Goal: Information Seeking & Learning: Compare options

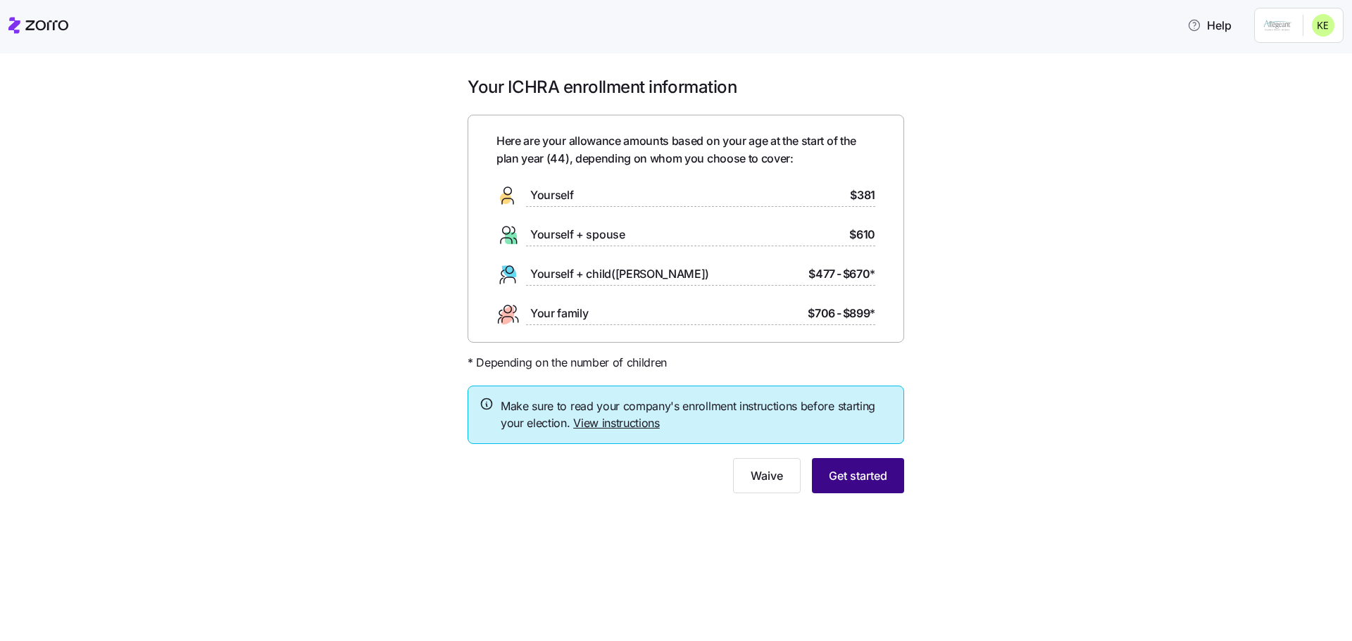
click at [849, 487] on button "Get started" at bounding box center [858, 475] width 92 height 35
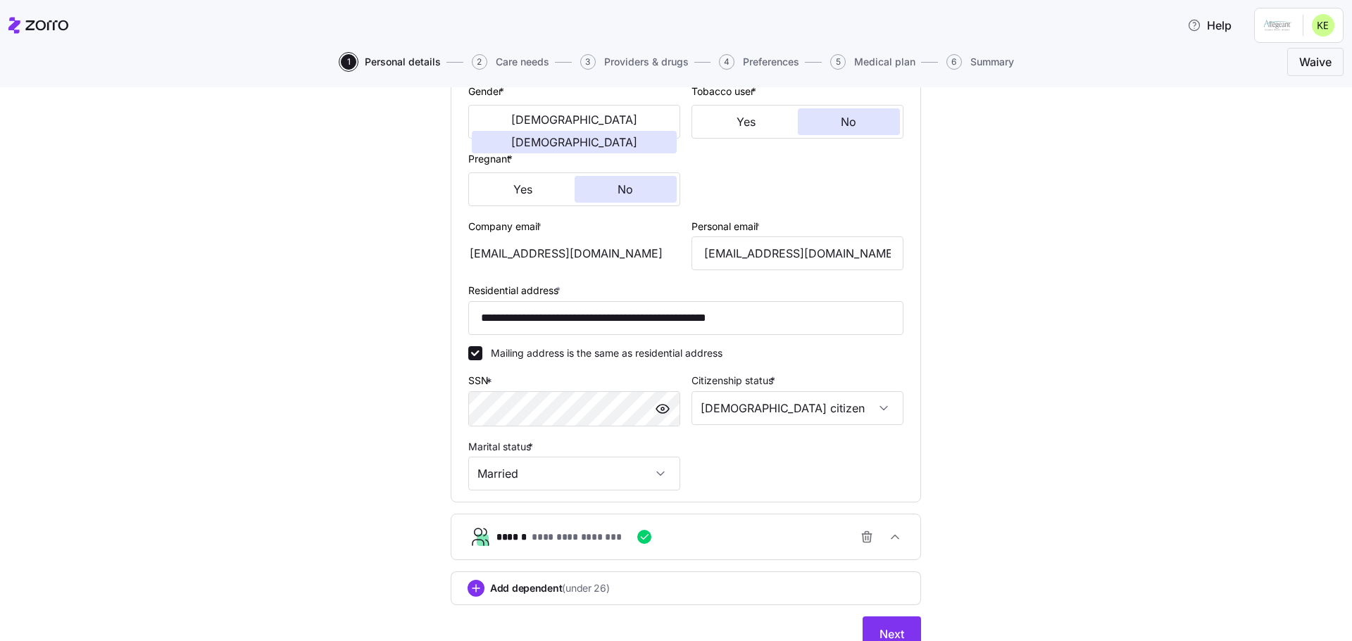
scroll to position [343, 0]
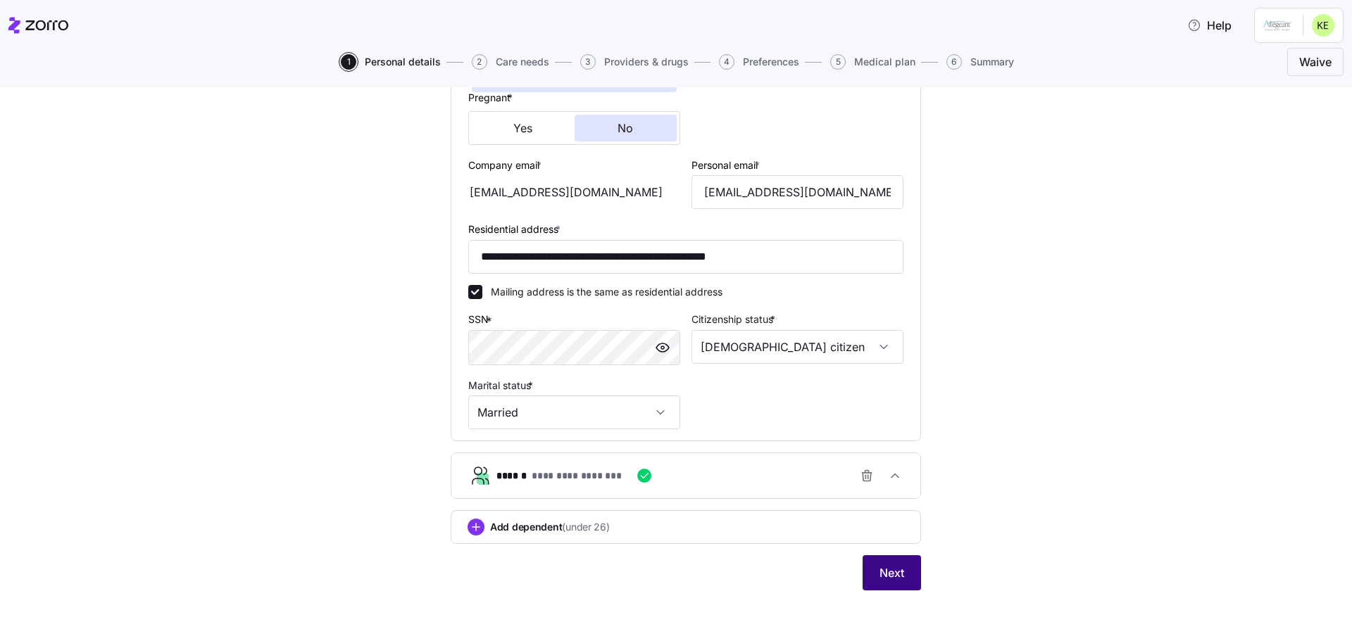
click at [886, 572] on span "Next" at bounding box center [891, 573] width 25 height 17
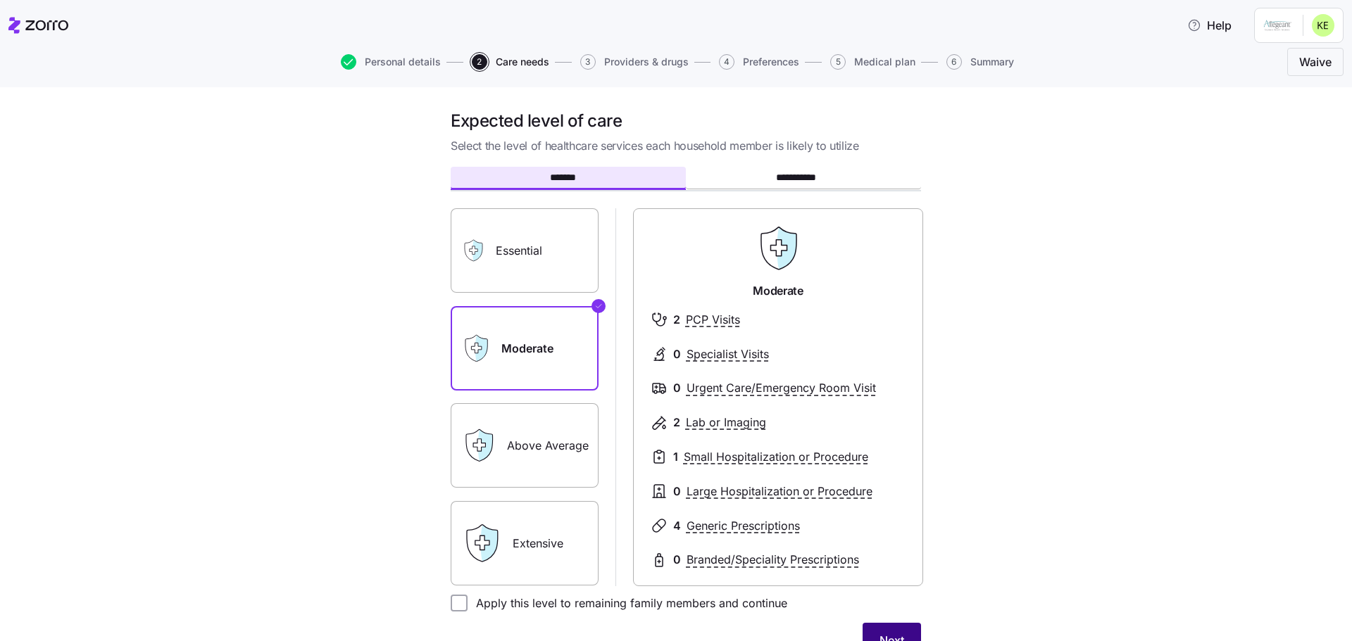
click at [898, 631] on button "Next" at bounding box center [892, 640] width 58 height 35
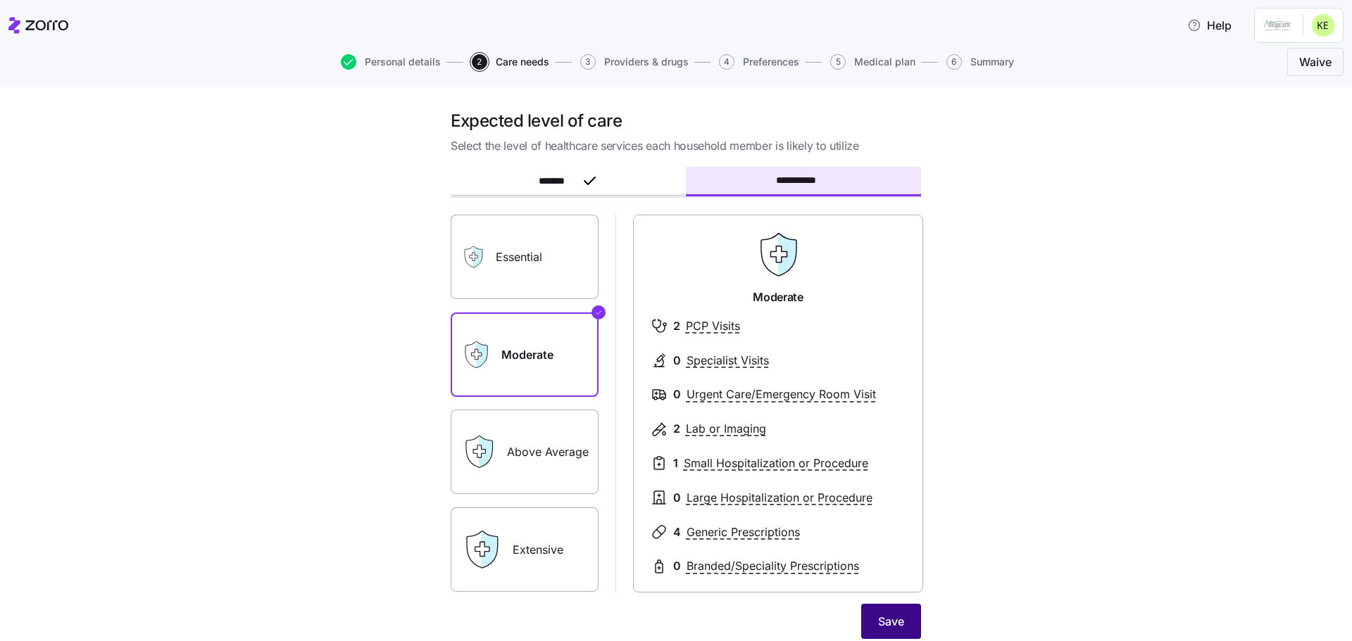
click at [897, 629] on span "Save" at bounding box center [891, 621] width 26 height 17
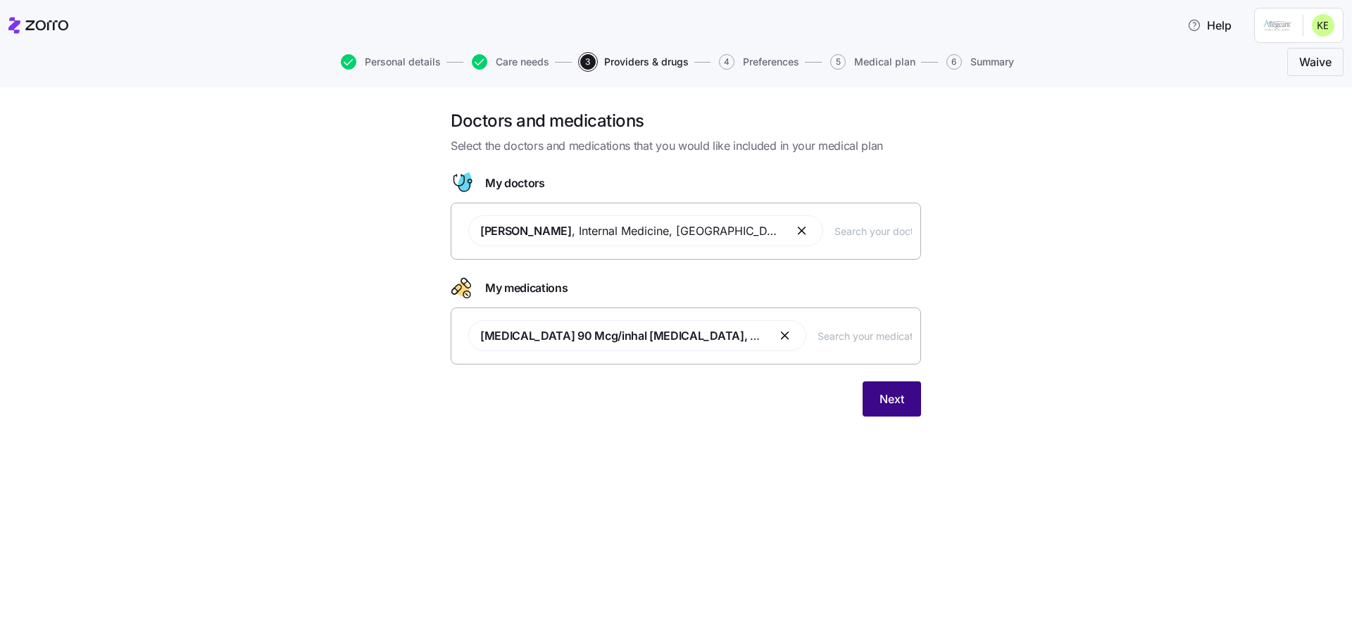
click at [908, 399] on button "Next" at bounding box center [892, 399] width 58 height 35
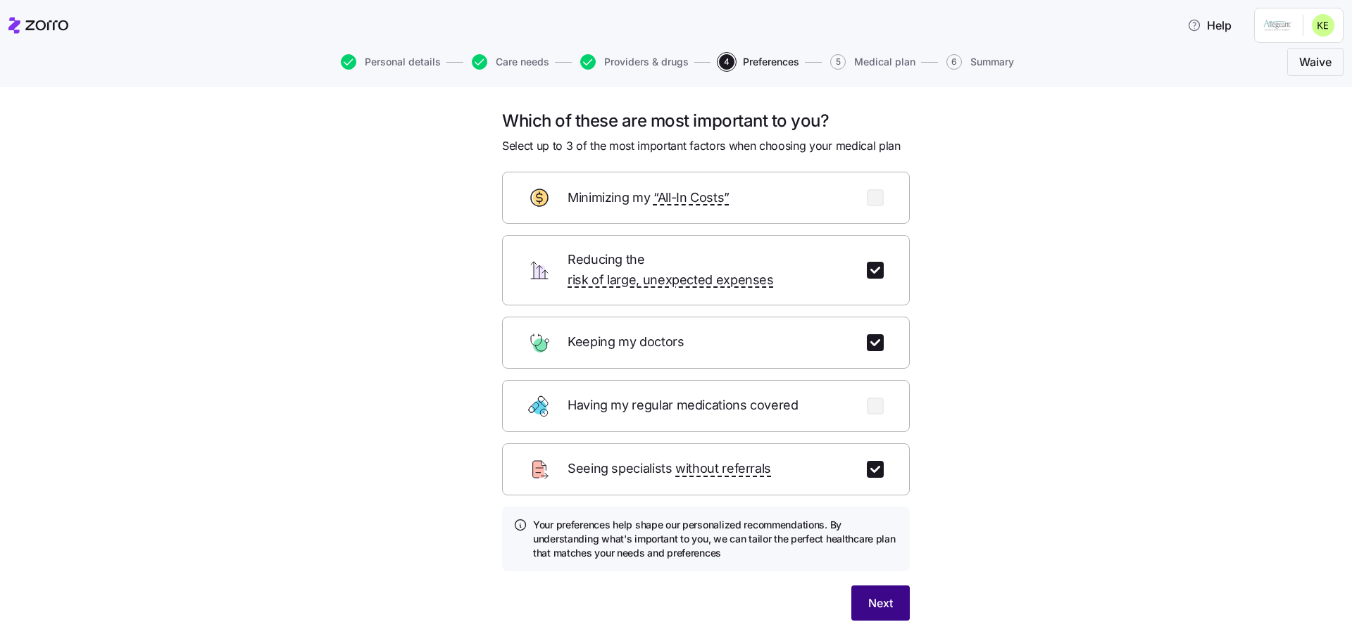
click at [874, 595] on span "Next" at bounding box center [880, 603] width 25 height 17
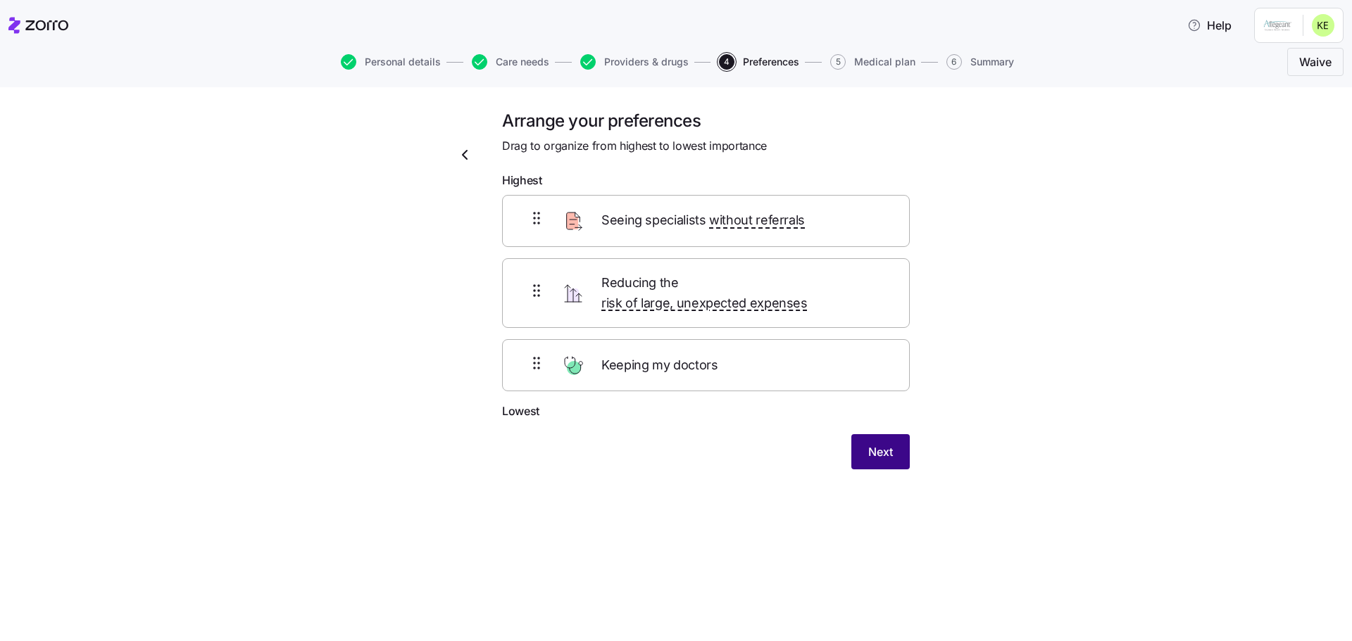
click at [872, 444] on span "Next" at bounding box center [880, 452] width 25 height 17
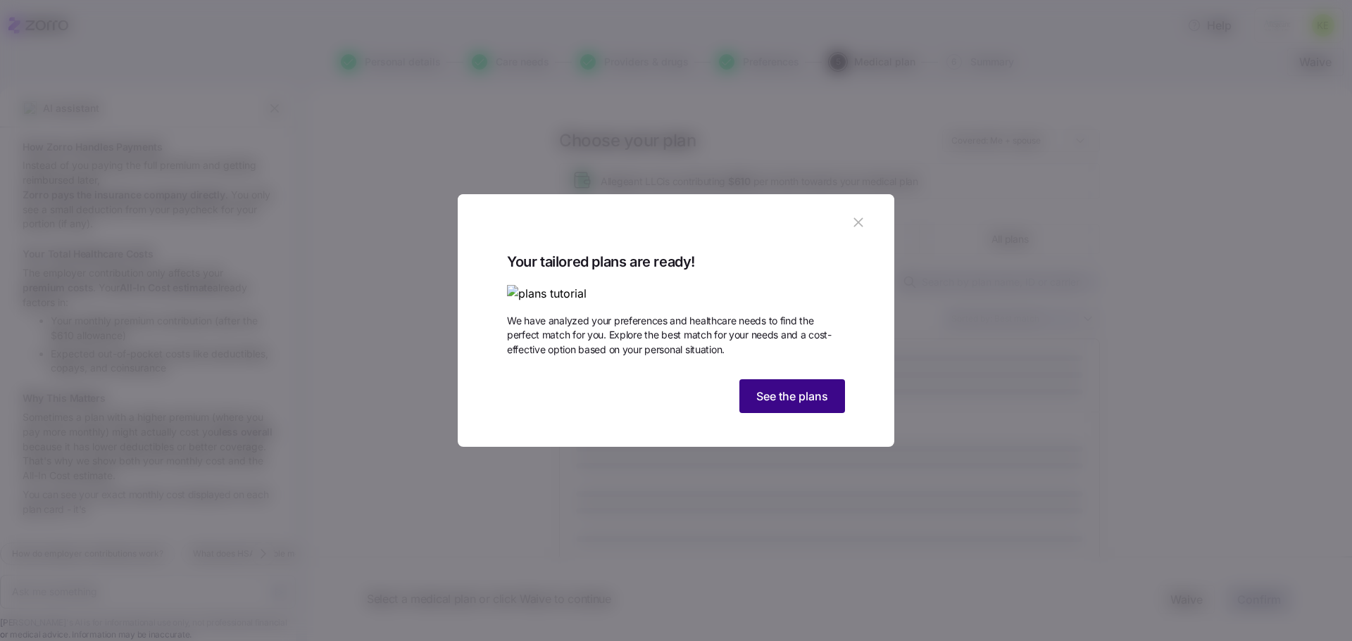
scroll to position [399, 0]
click at [815, 405] on span "See the plans" at bounding box center [792, 396] width 72 height 17
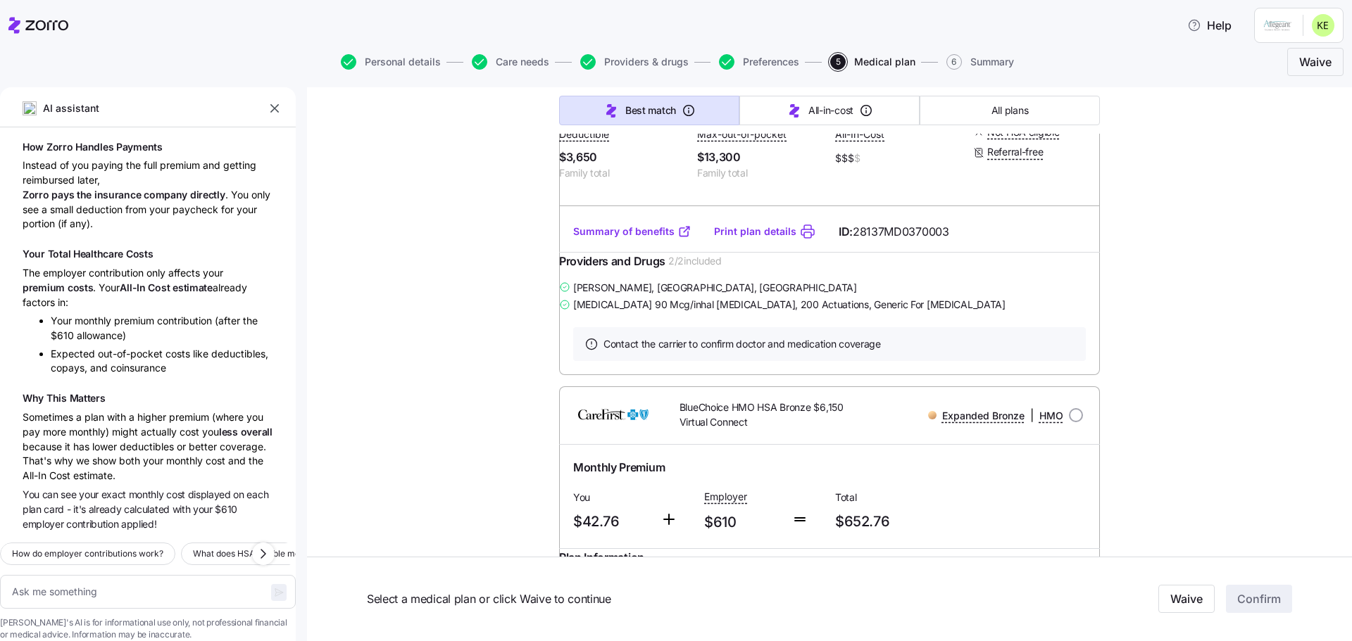
scroll to position [915, 0]
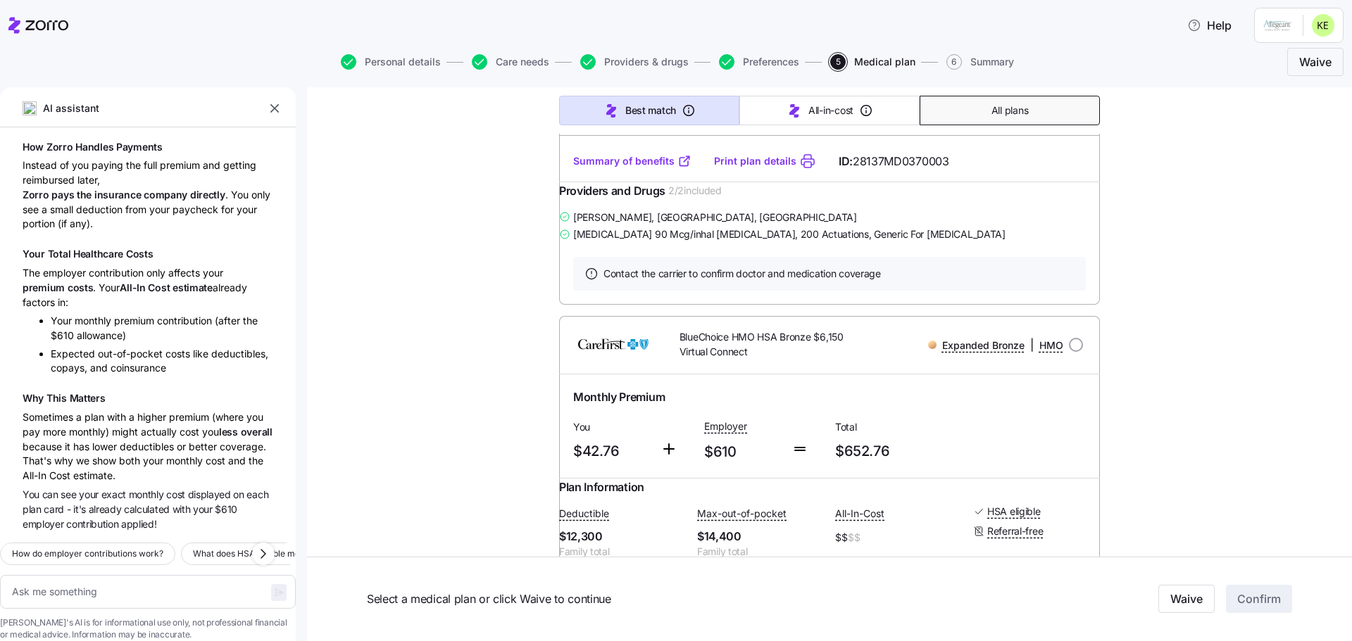
click at [999, 110] on span "All plans" at bounding box center [1009, 111] width 37 height 14
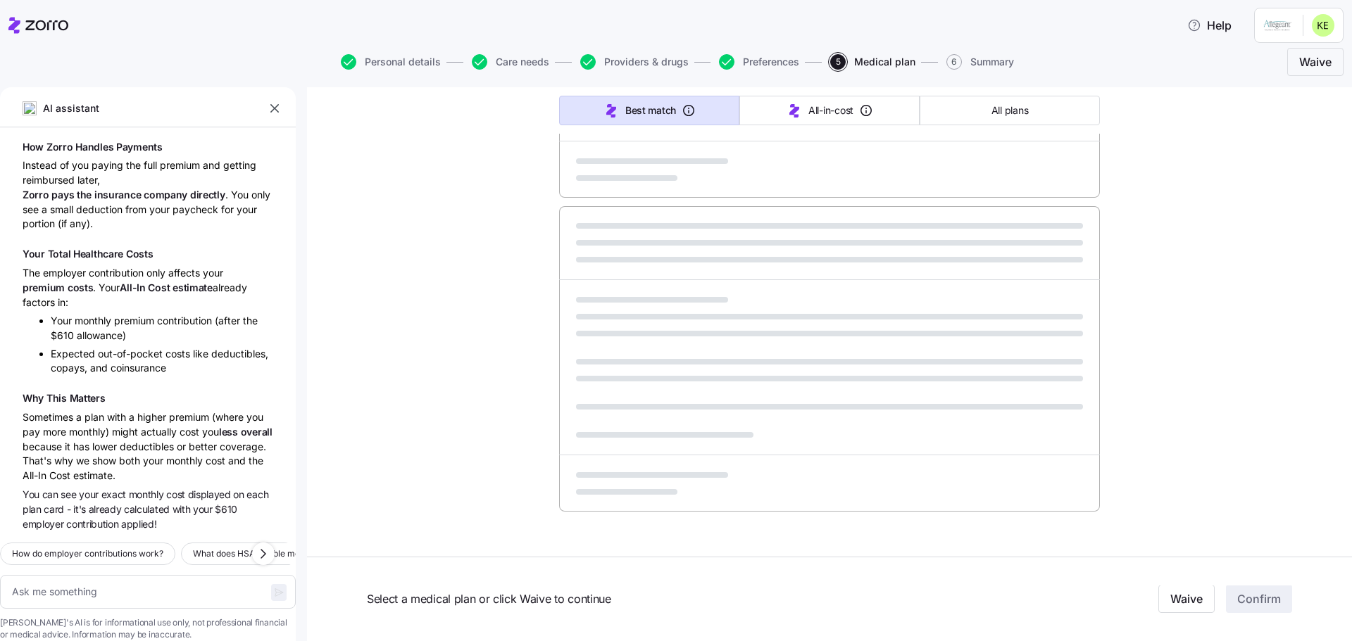
type textarea "x"
type input "Sorted by: Premium"
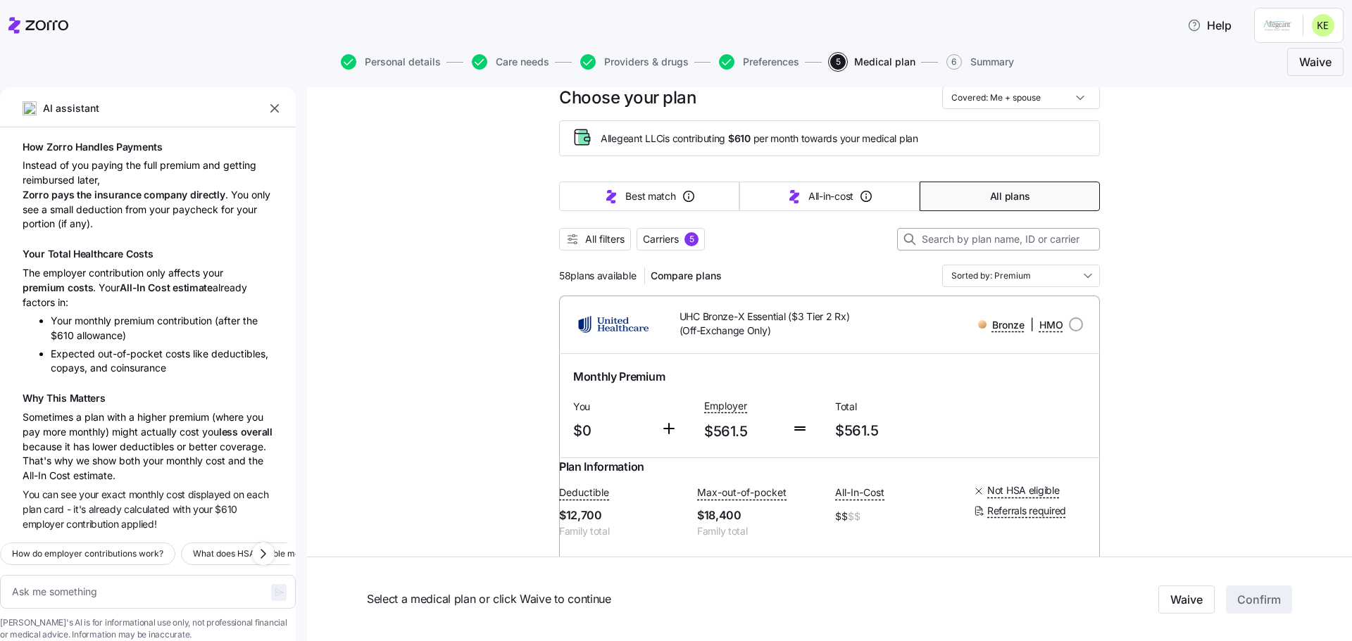
scroll to position [0, 0]
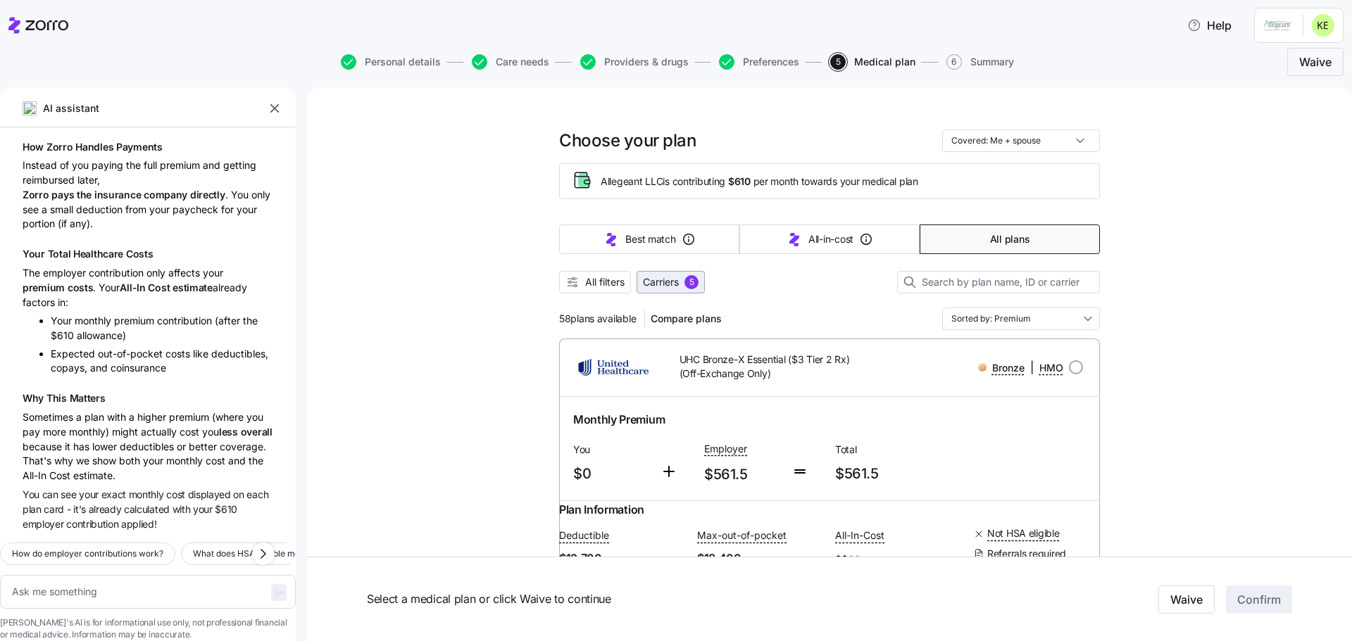
click at [675, 284] on span "Carriers" at bounding box center [661, 282] width 36 height 14
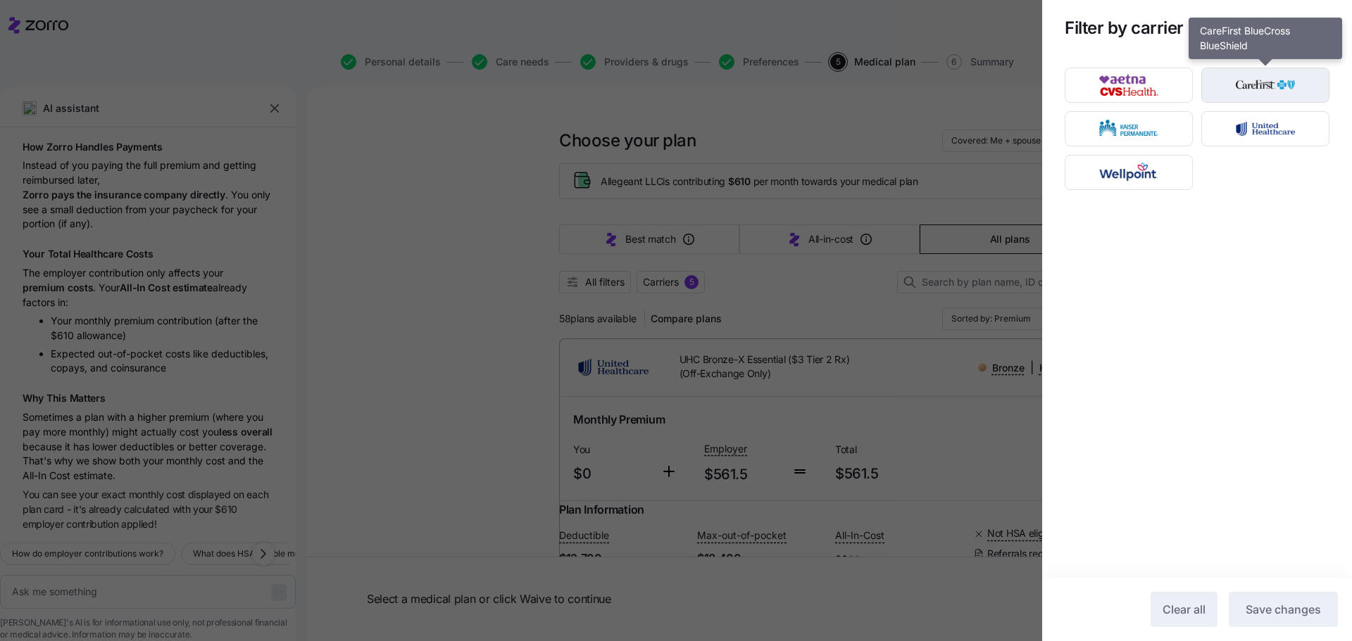
click at [1251, 92] on img "button" at bounding box center [1266, 85] width 104 height 28
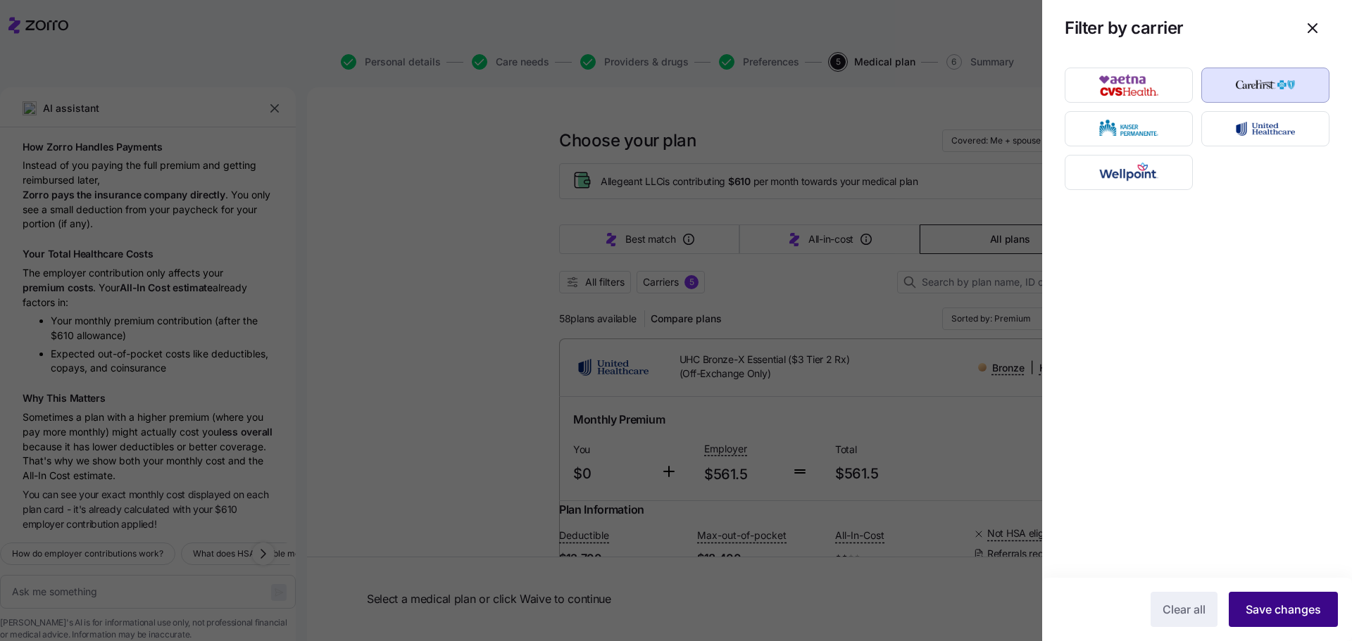
click at [1281, 606] on span "Save changes" at bounding box center [1283, 609] width 75 height 17
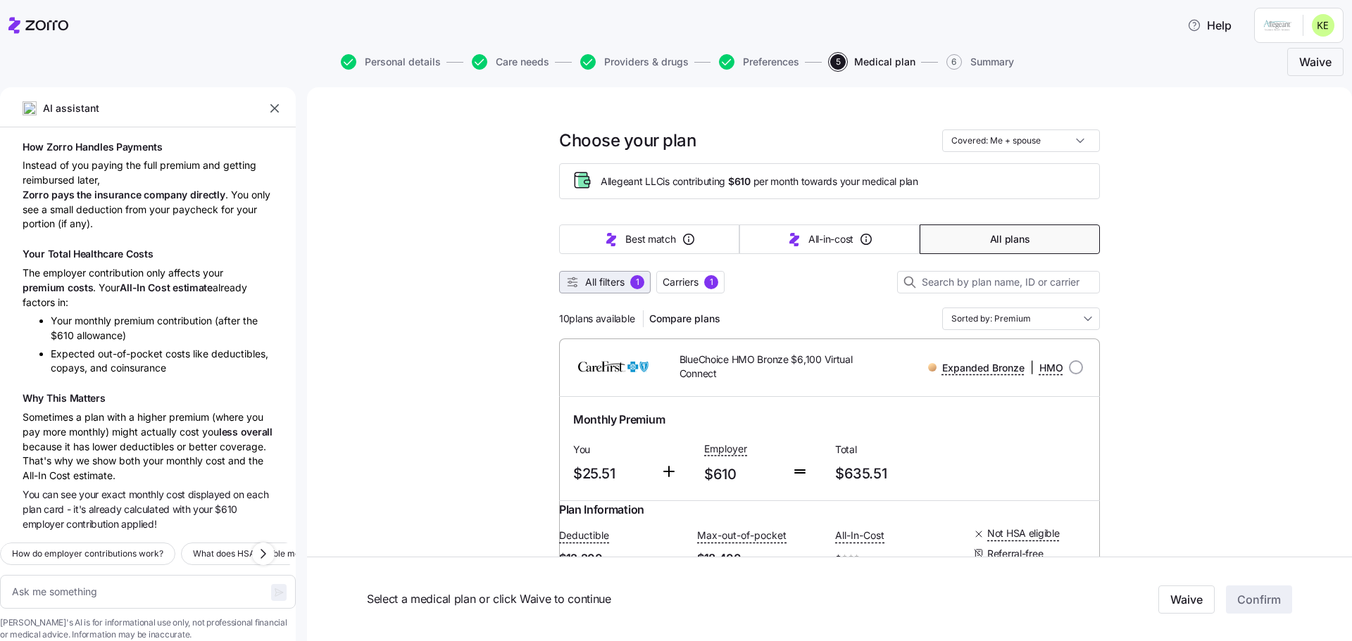
click at [613, 280] on span "All filters" at bounding box center [604, 282] width 39 height 14
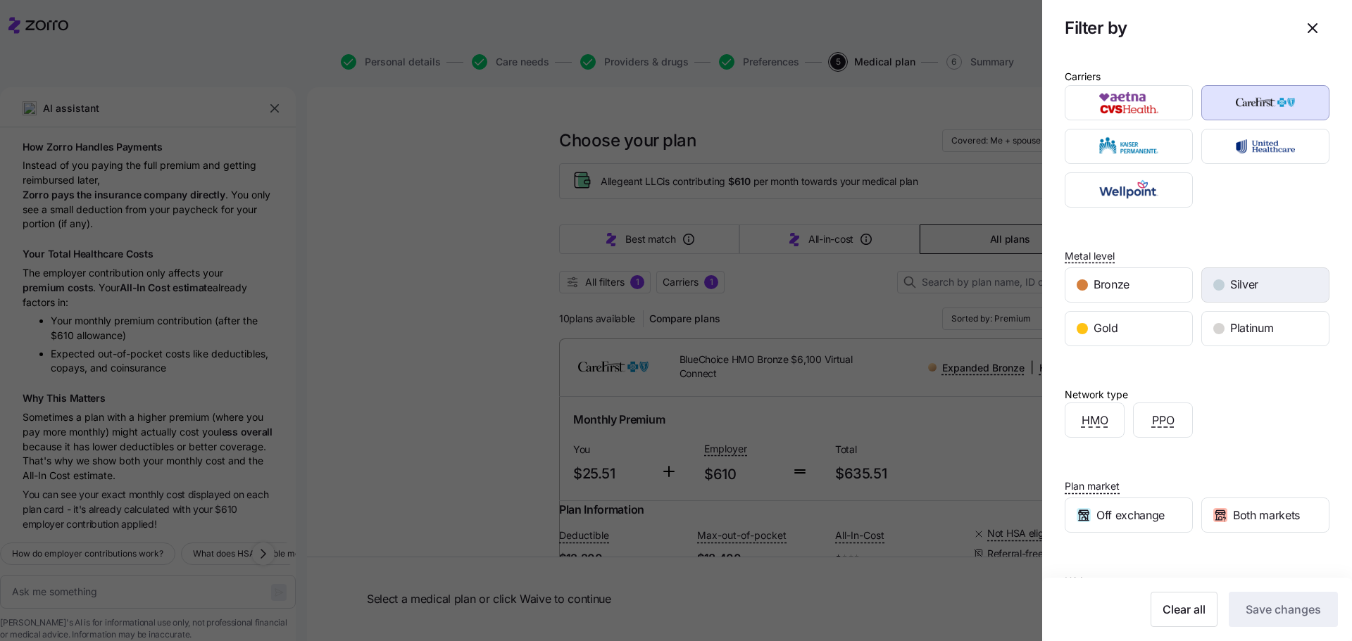
click at [1255, 283] on div "Silver" at bounding box center [1265, 285] width 127 height 34
click at [1266, 610] on span "Save changes" at bounding box center [1283, 609] width 75 height 17
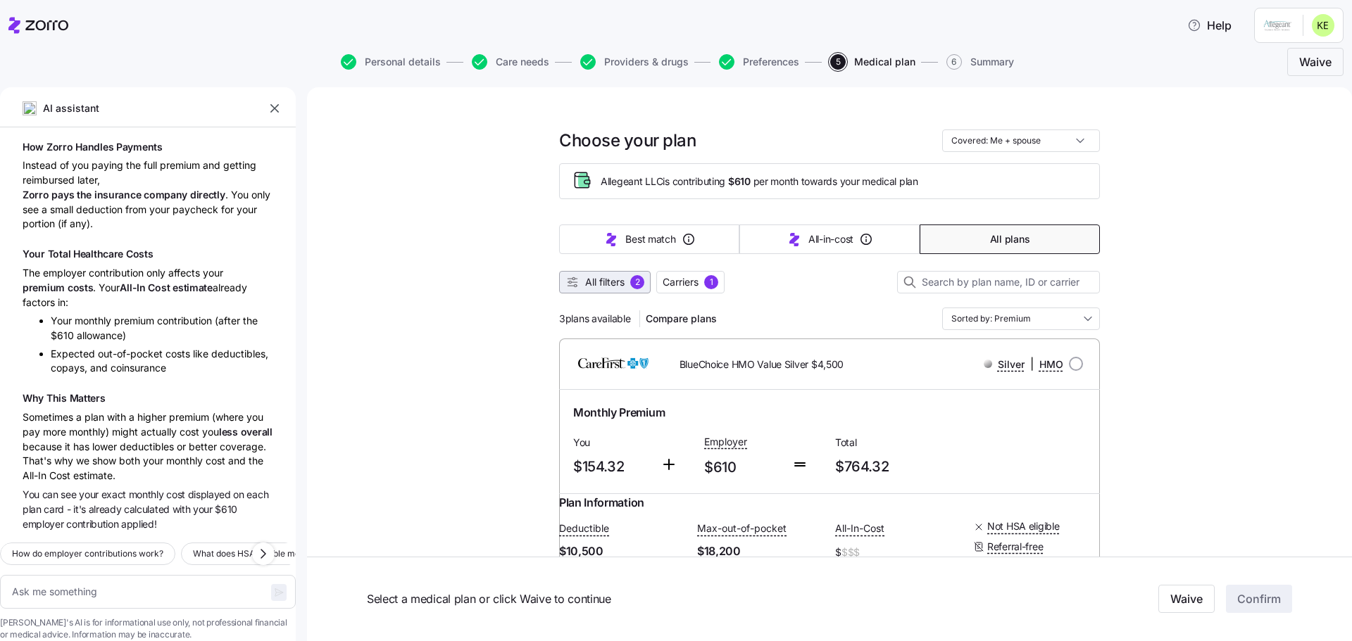
click at [592, 281] on span "All filters" at bounding box center [604, 282] width 39 height 14
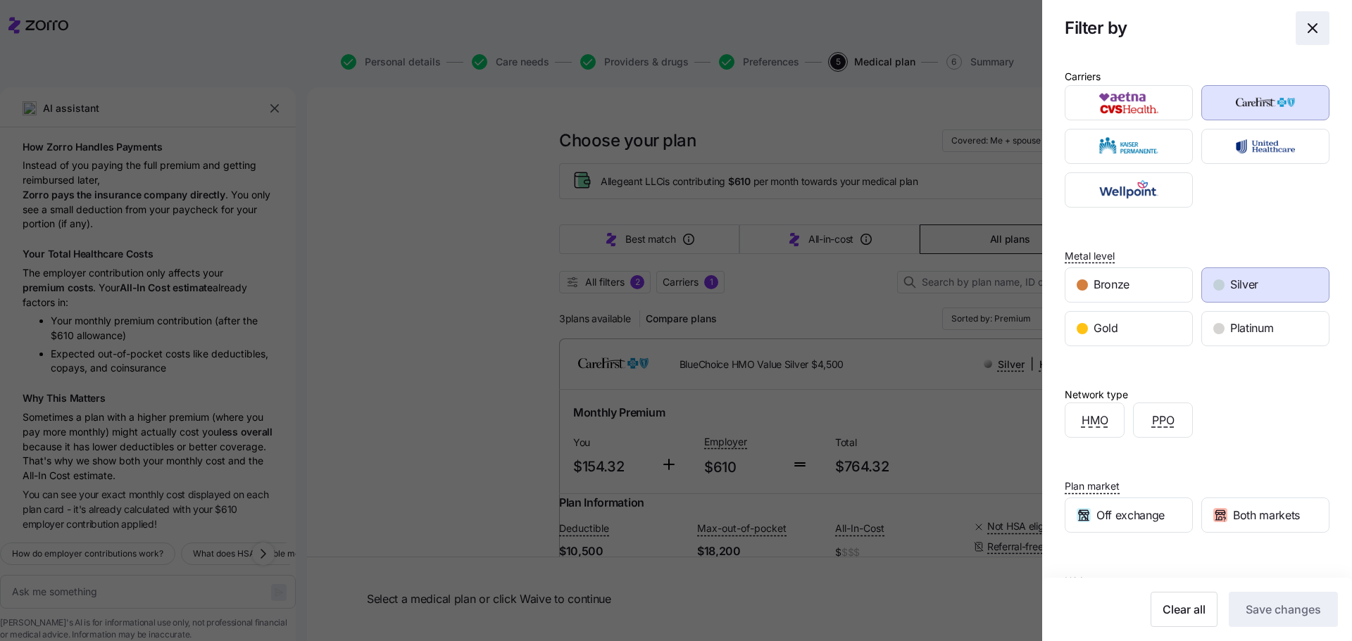
click at [1310, 39] on span "button" at bounding box center [1312, 28] width 32 height 32
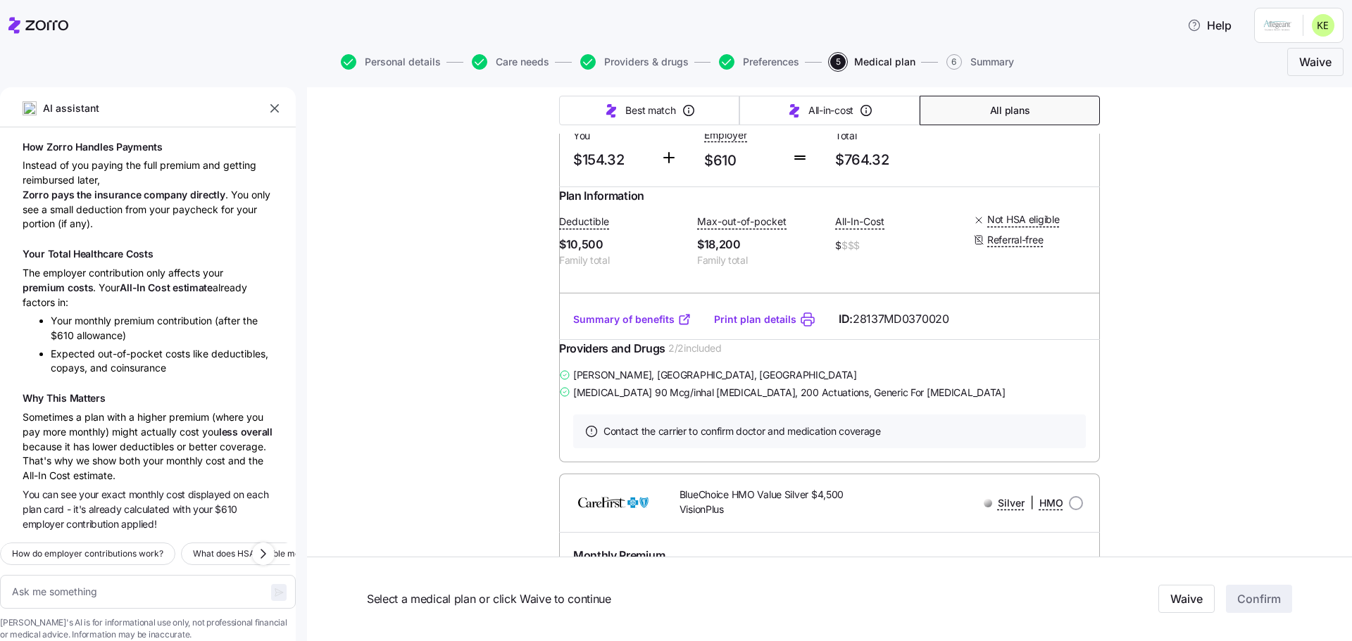
scroll to position [282, 0]
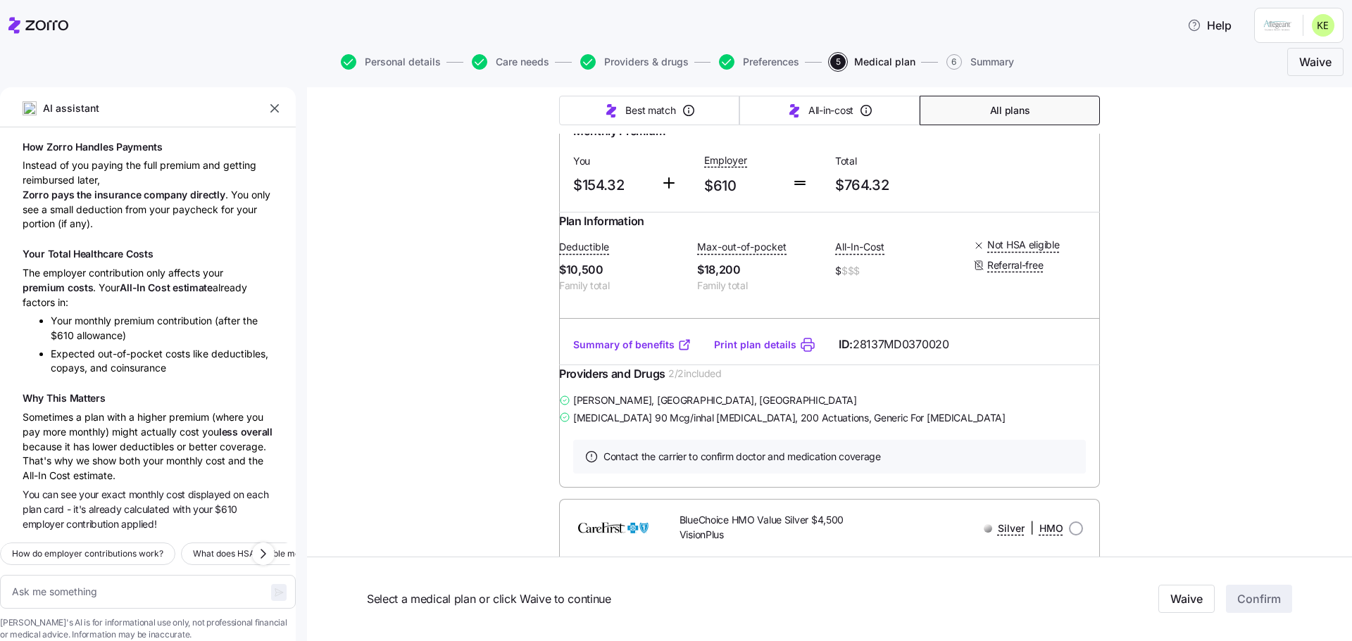
click at [636, 352] on link "Summary of benefits" at bounding box center [632, 345] width 118 height 14
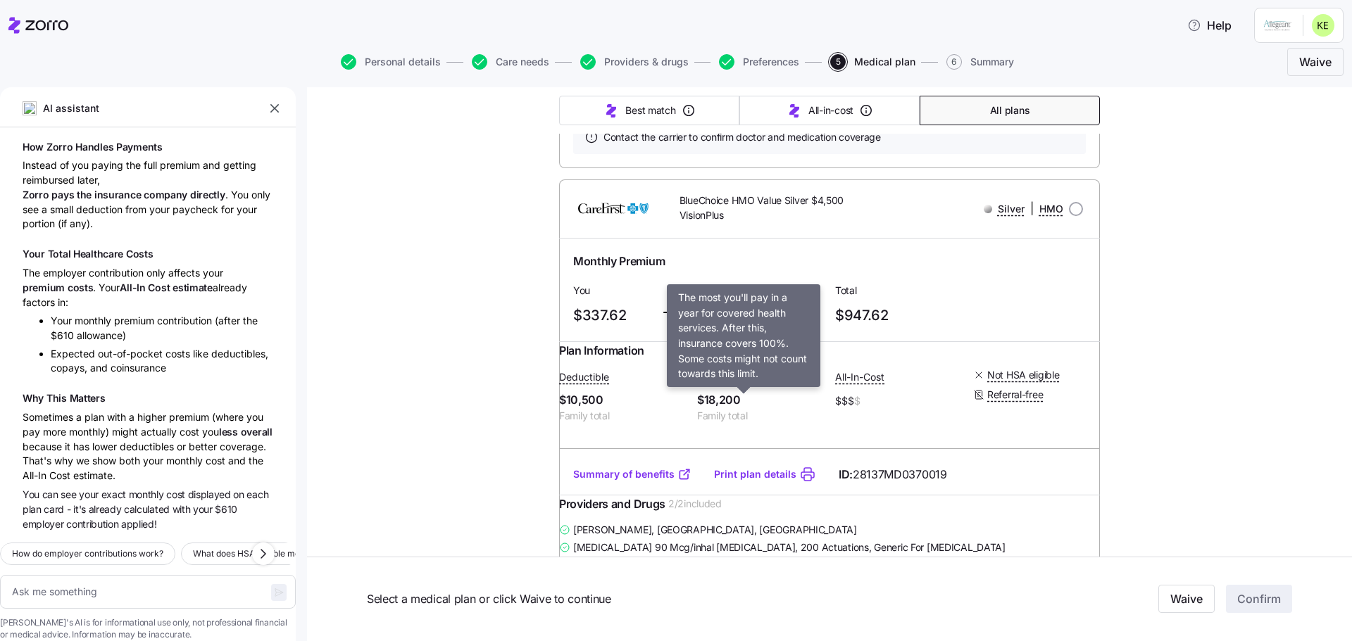
scroll to position [634, 0]
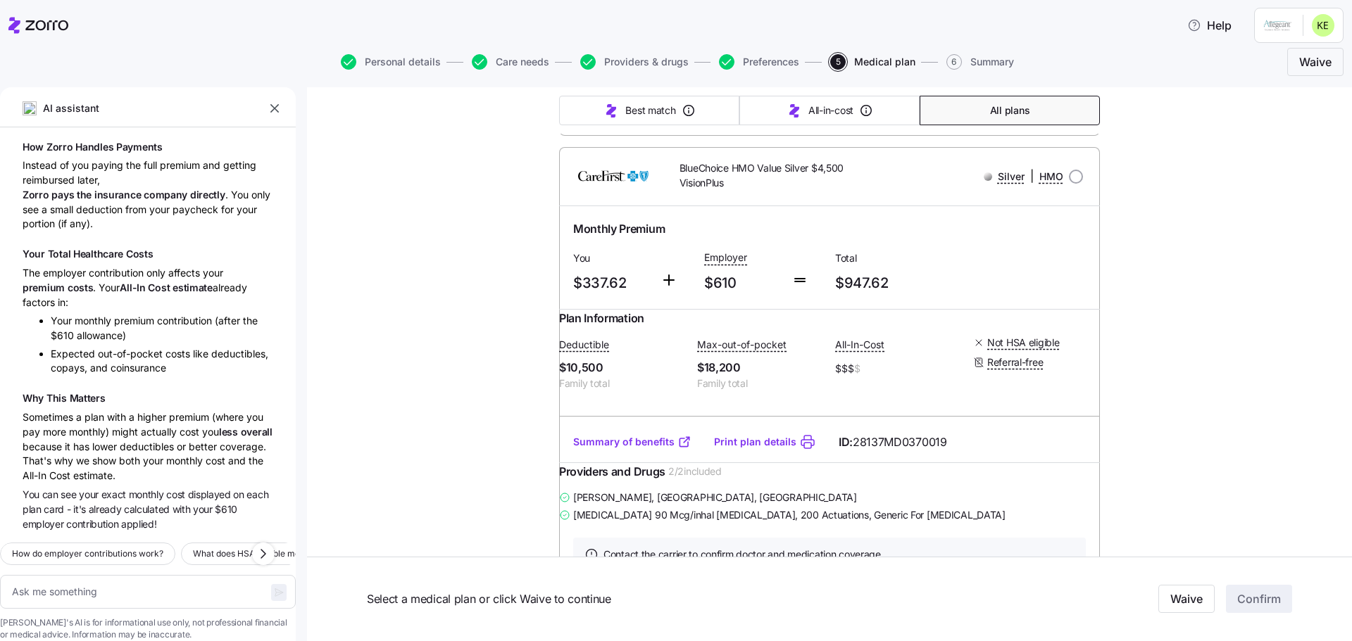
click at [639, 449] on link "Summary of benefits" at bounding box center [632, 442] width 118 height 14
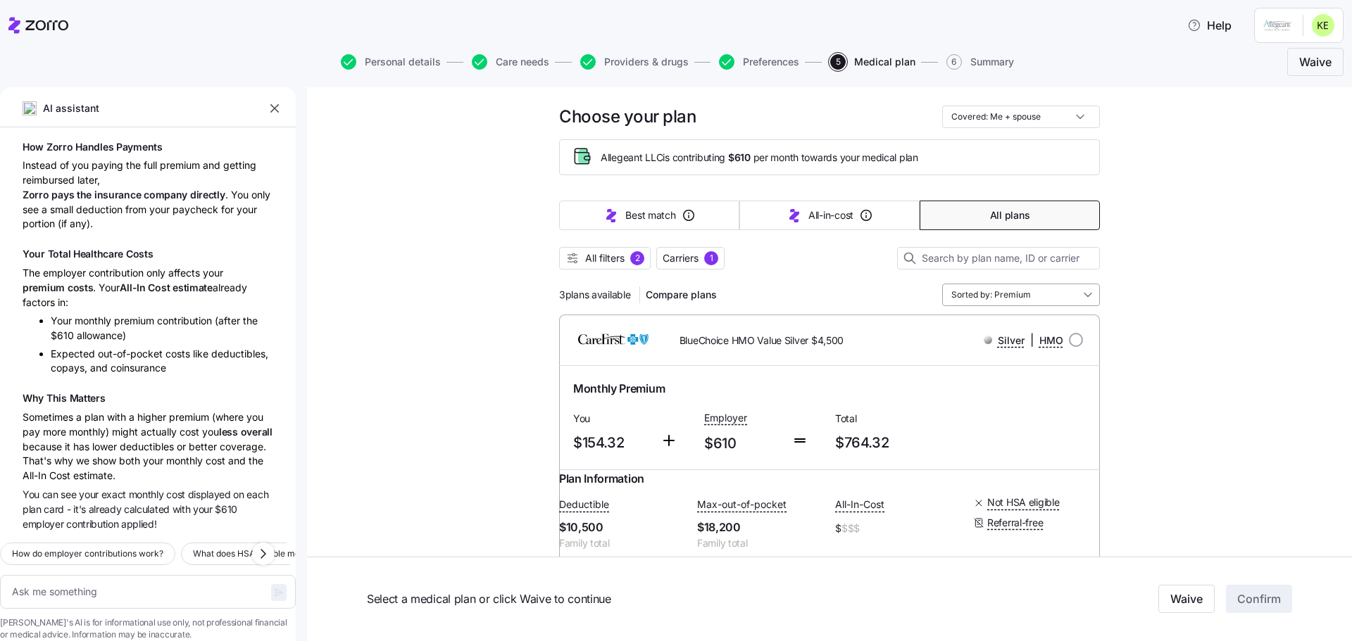
scroll to position [0, 0]
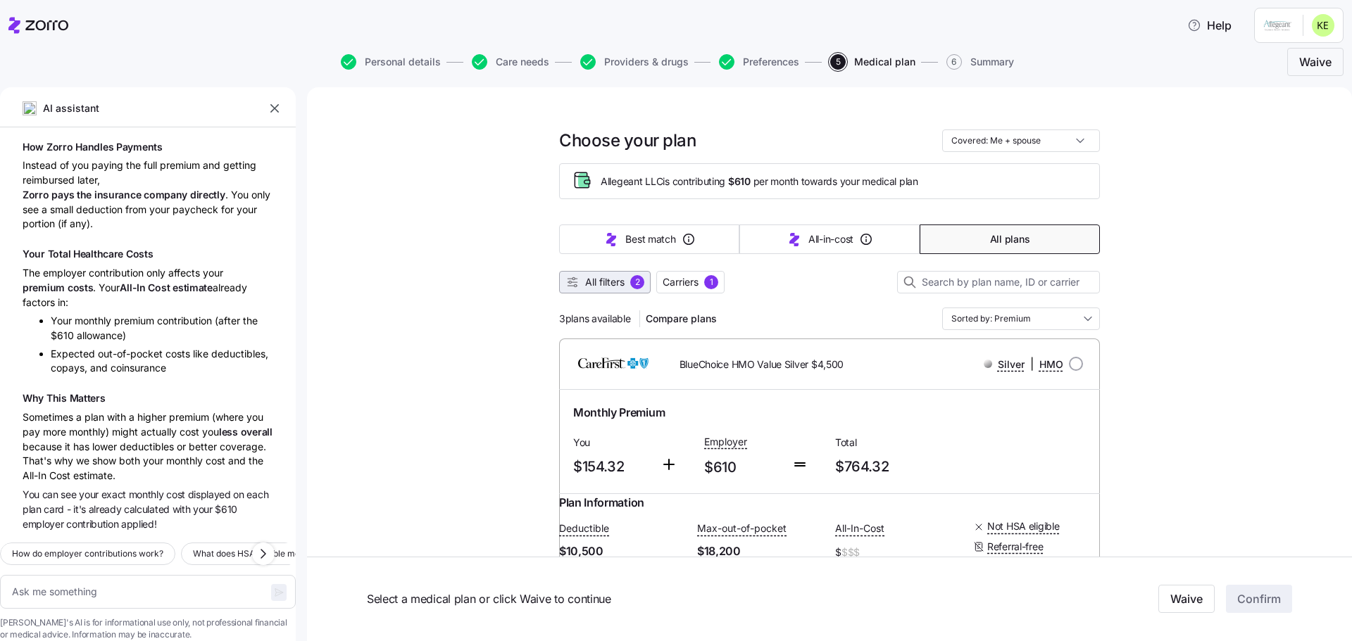
click at [608, 280] on span "All filters" at bounding box center [604, 282] width 39 height 14
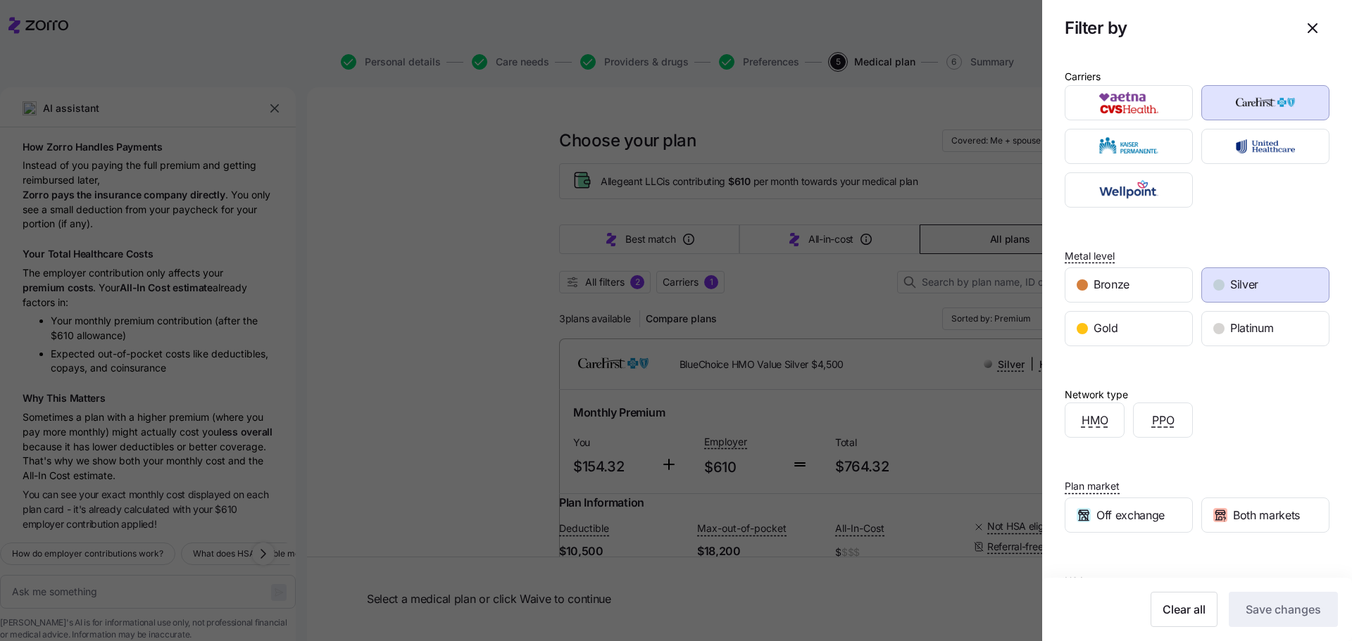
click at [1234, 289] on span "Silver" at bounding box center [1244, 285] width 28 height 18
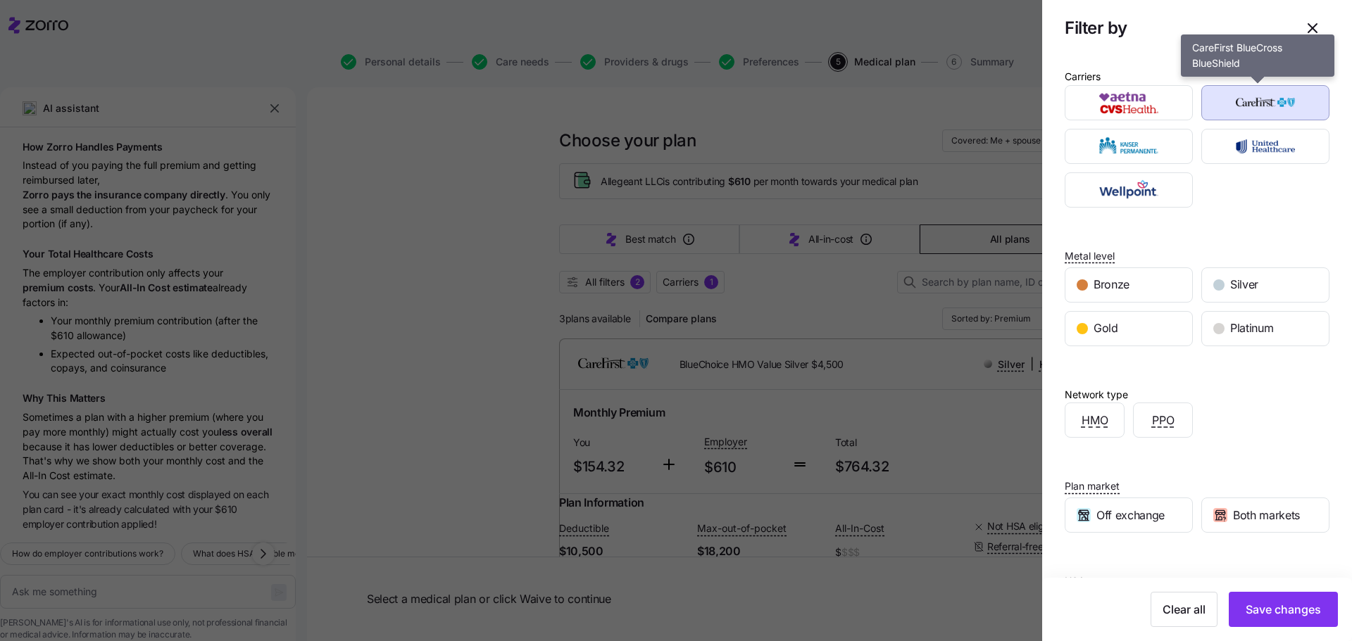
click at [1254, 104] on img "button" at bounding box center [1266, 103] width 104 height 28
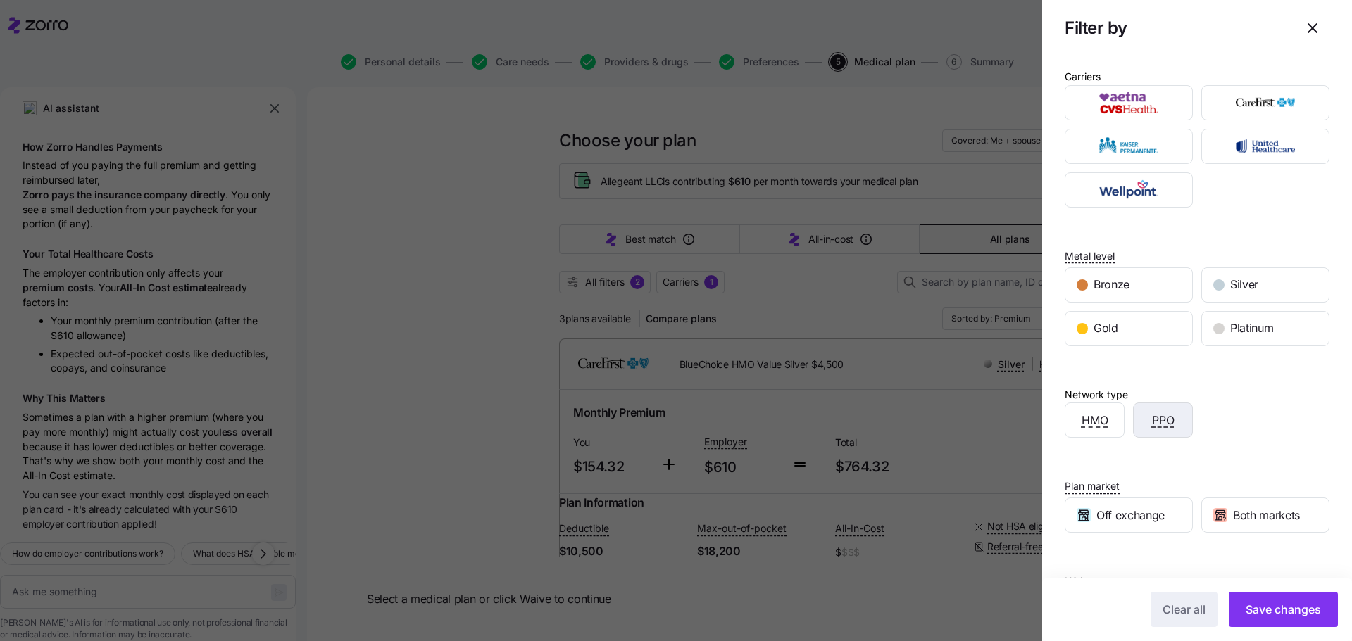
click at [1162, 426] on span "PPO" at bounding box center [1163, 421] width 23 height 18
click at [1286, 615] on span "Save changes" at bounding box center [1283, 609] width 75 height 17
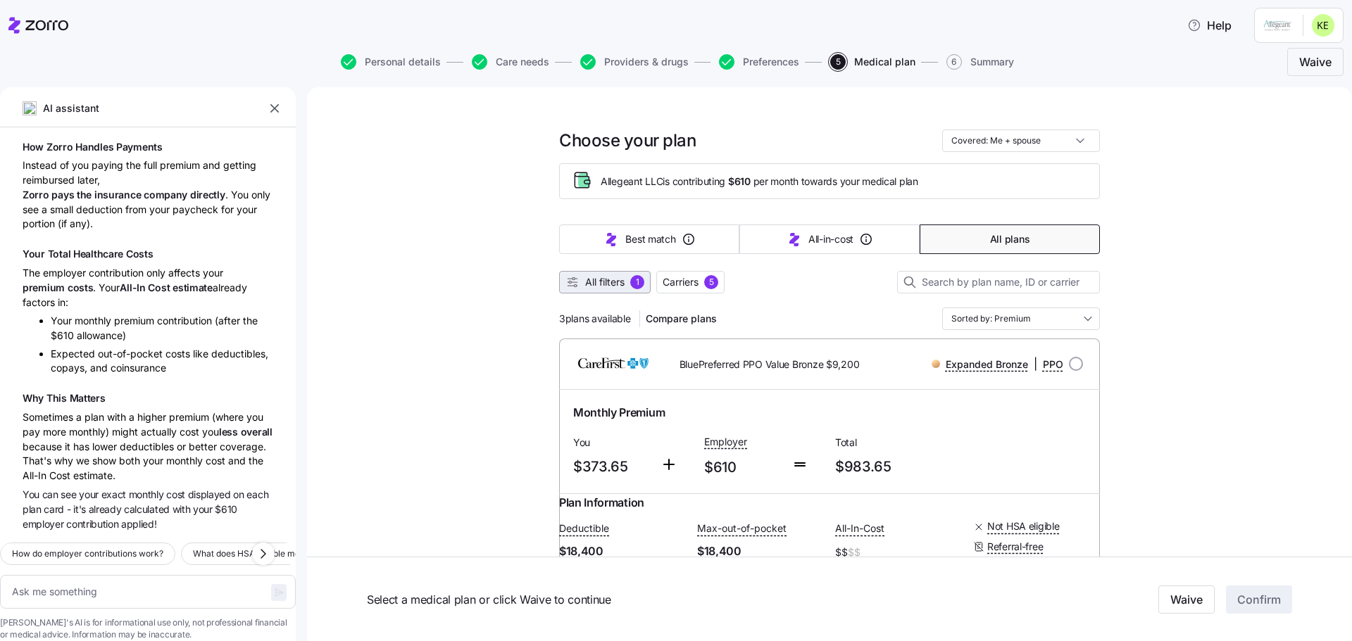
click at [585, 281] on span "All filters" at bounding box center [604, 282] width 39 height 14
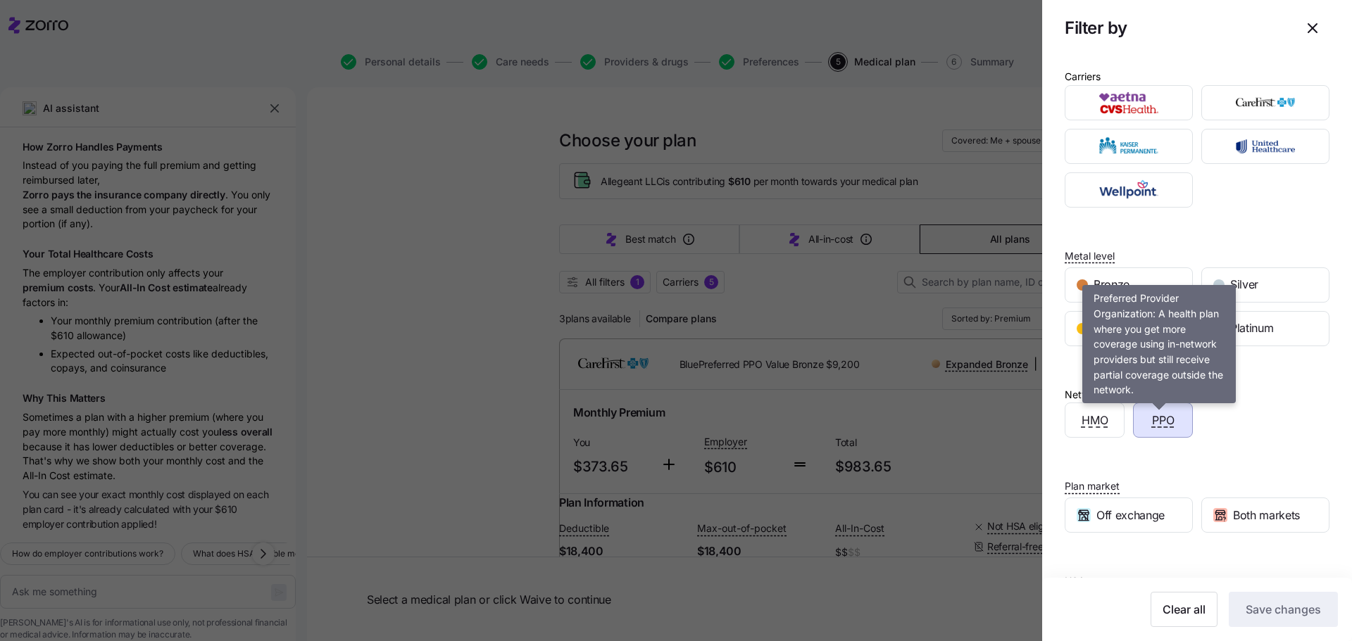
drag, startPoint x: 1162, startPoint y: 421, endPoint x: 1172, endPoint y: 458, distance: 37.7
click at [1162, 420] on span "PPO" at bounding box center [1163, 421] width 23 height 18
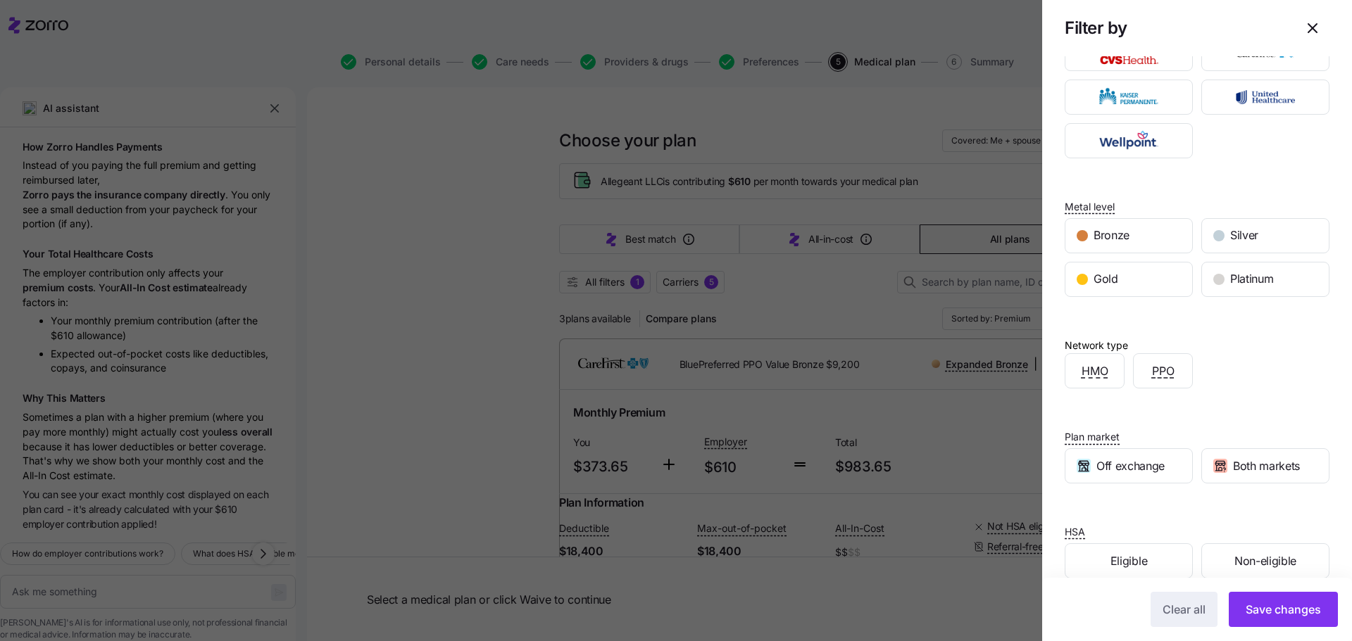
scroll to position [73, 0]
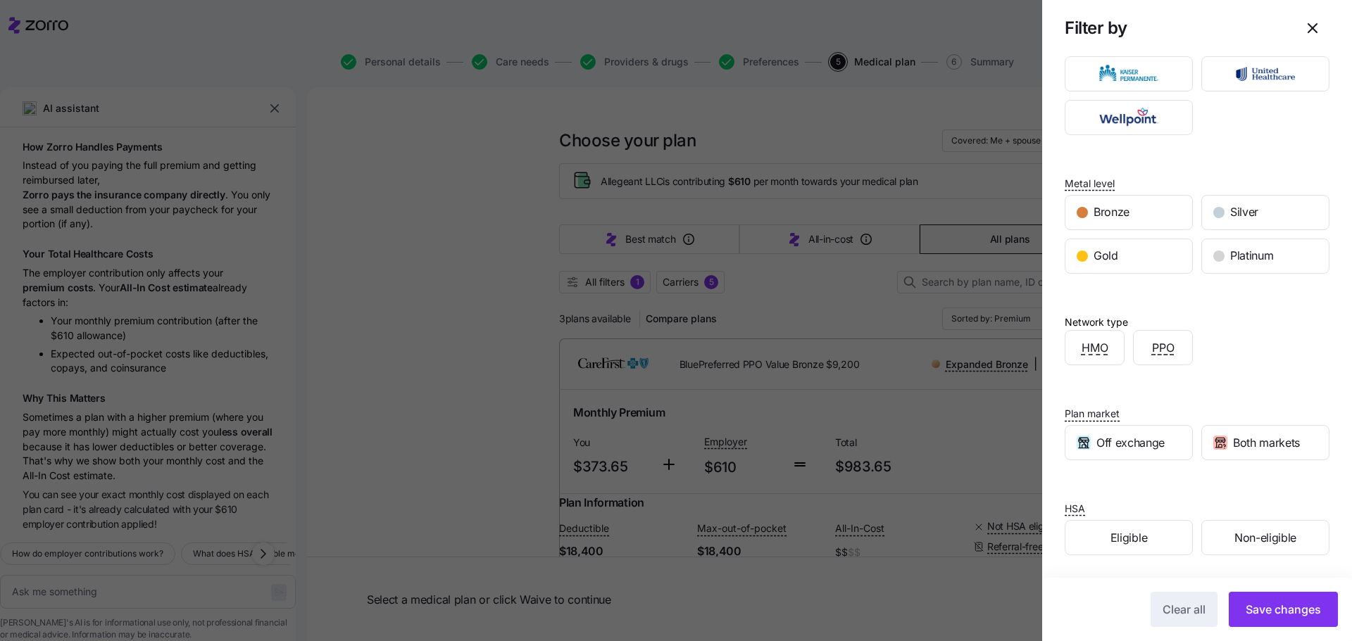
drag, startPoint x: 1282, startPoint y: 605, endPoint x: 1114, endPoint y: 382, distance: 279.0
click at [1283, 605] on span "Save changes" at bounding box center [1283, 609] width 75 height 17
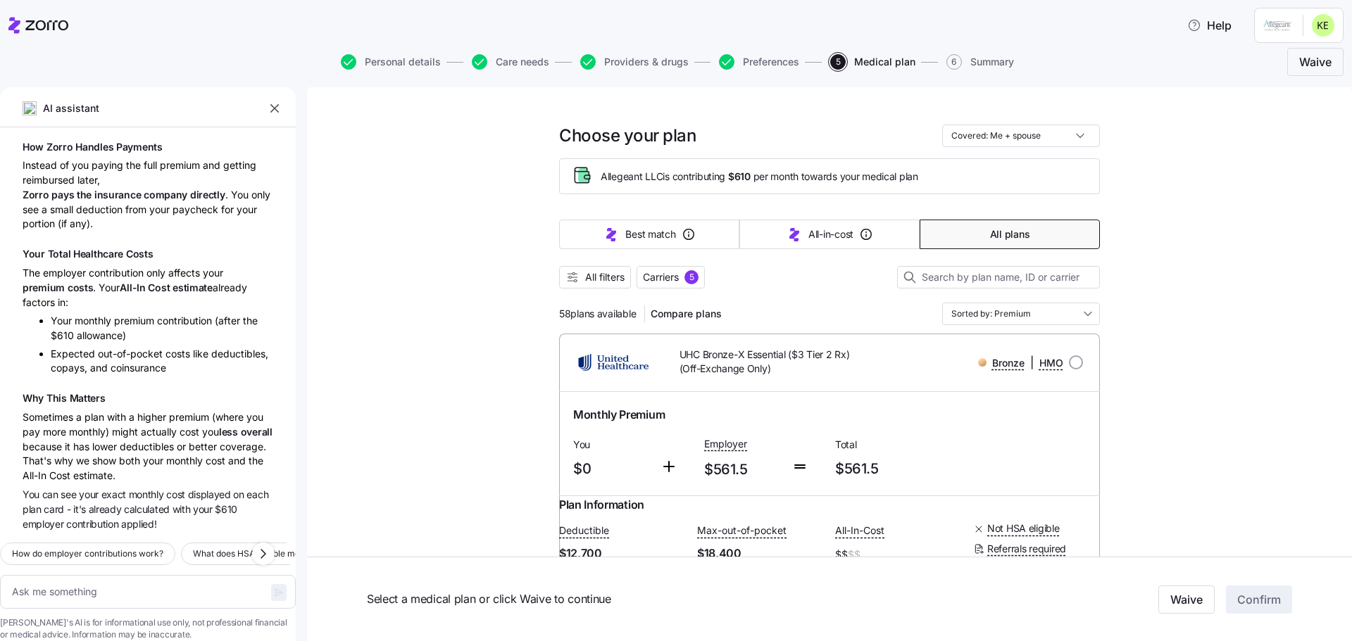
scroll to position [0, 0]
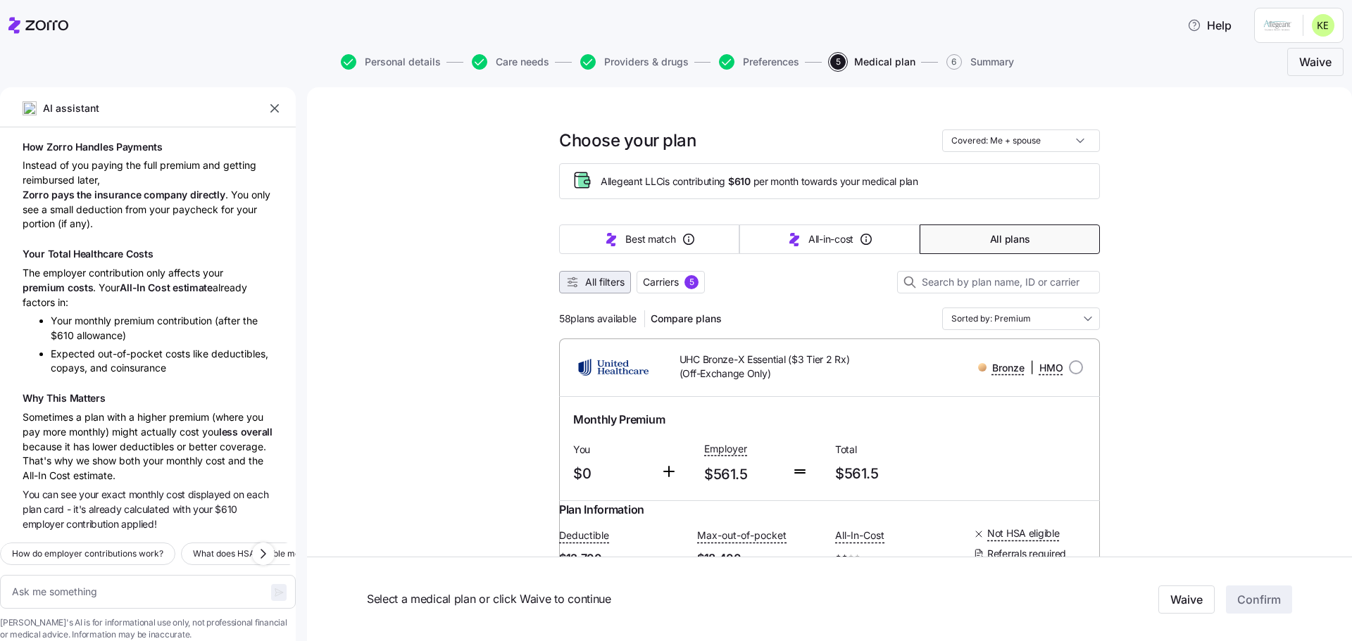
click at [578, 288] on span "All filters" at bounding box center [594, 282] width 59 height 14
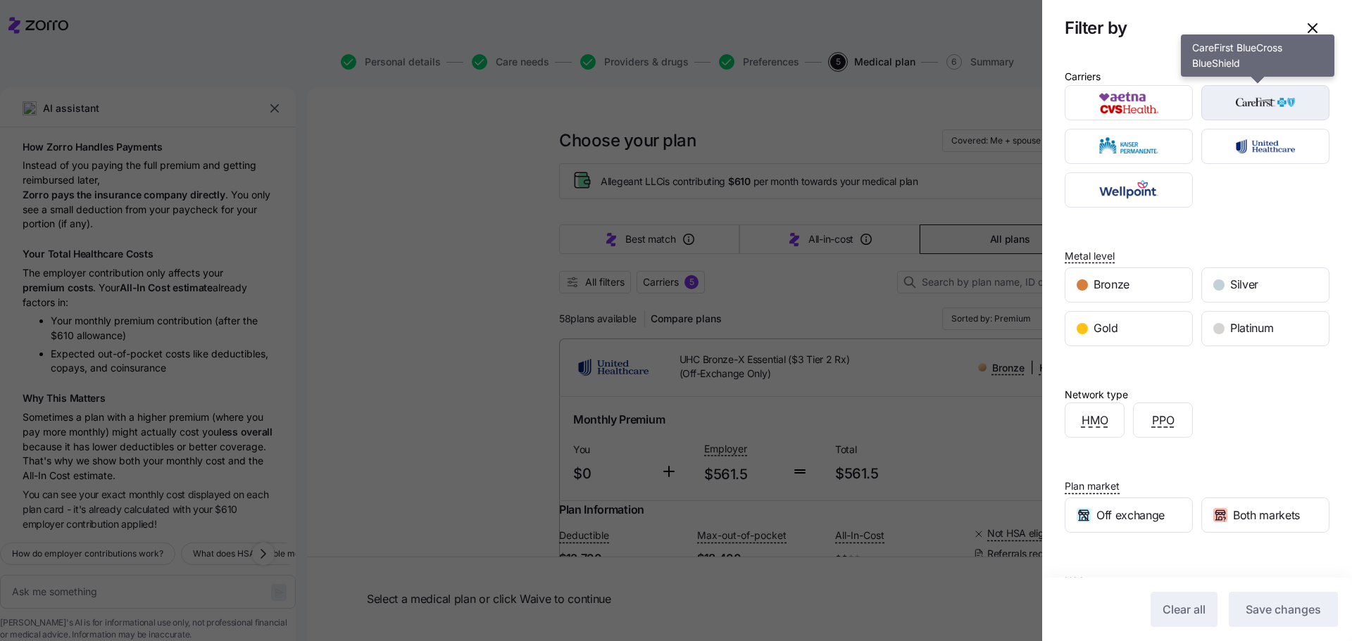
click at [1260, 105] on img "button" at bounding box center [1266, 103] width 104 height 28
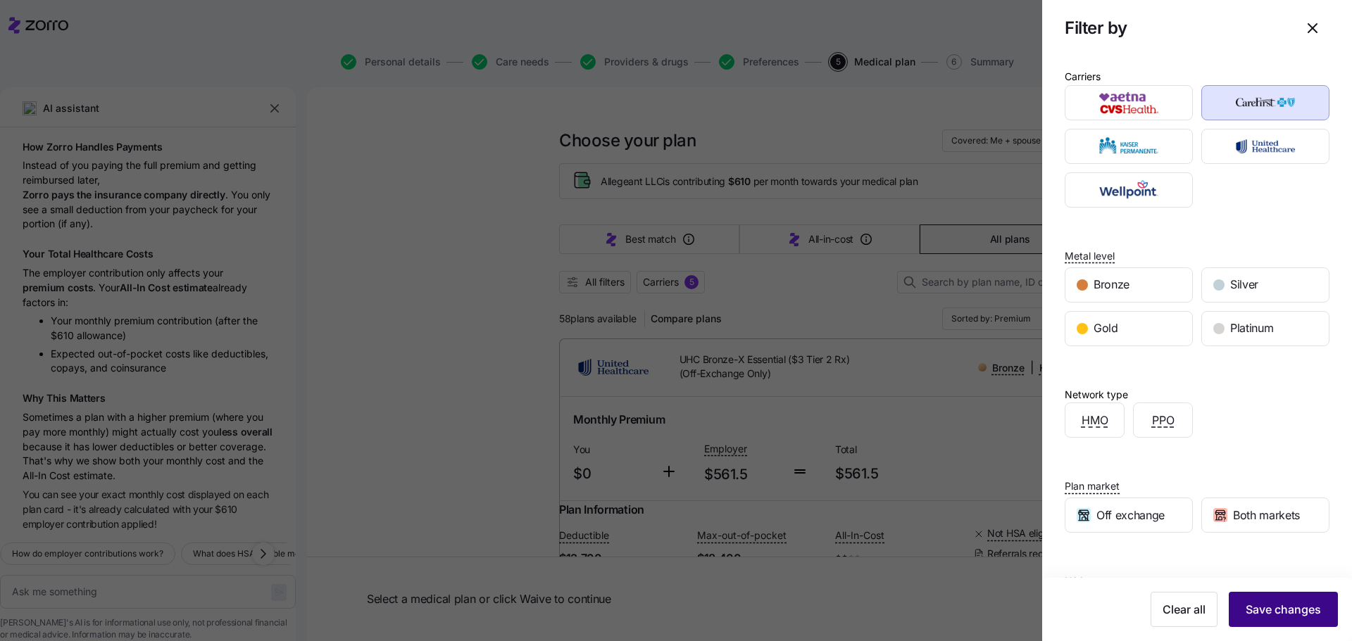
click at [1269, 609] on span "Save changes" at bounding box center [1283, 609] width 75 height 17
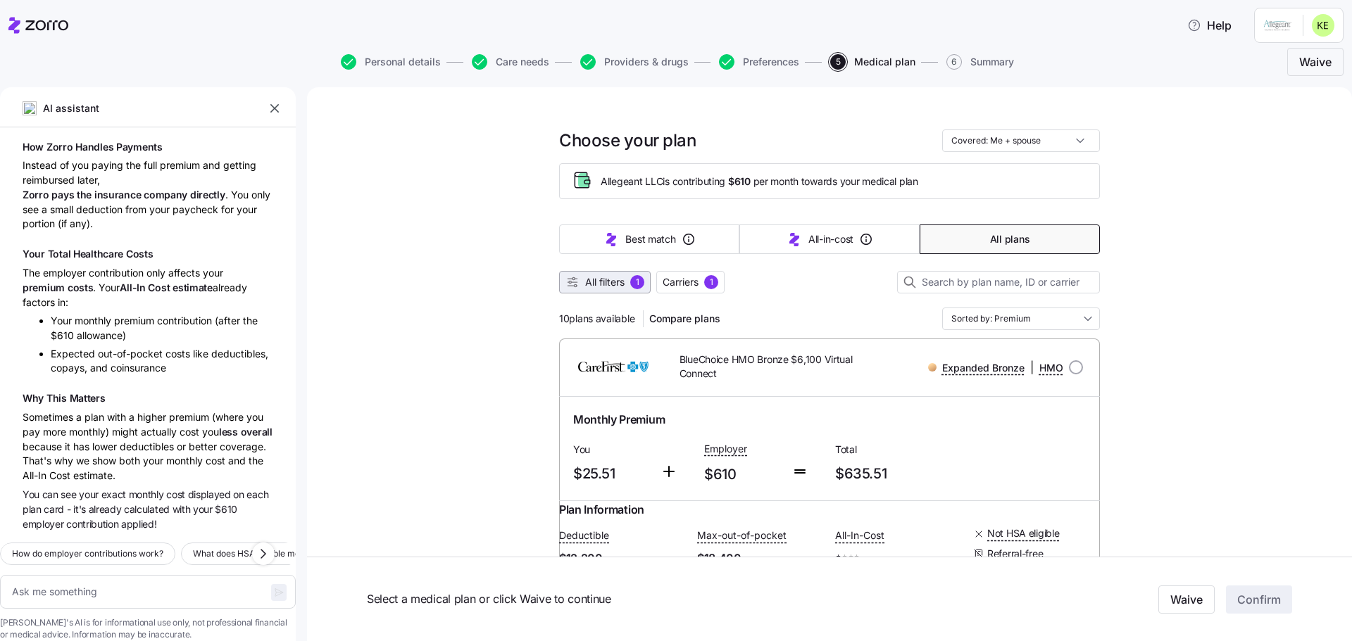
click at [611, 282] on span "All filters" at bounding box center [604, 282] width 39 height 14
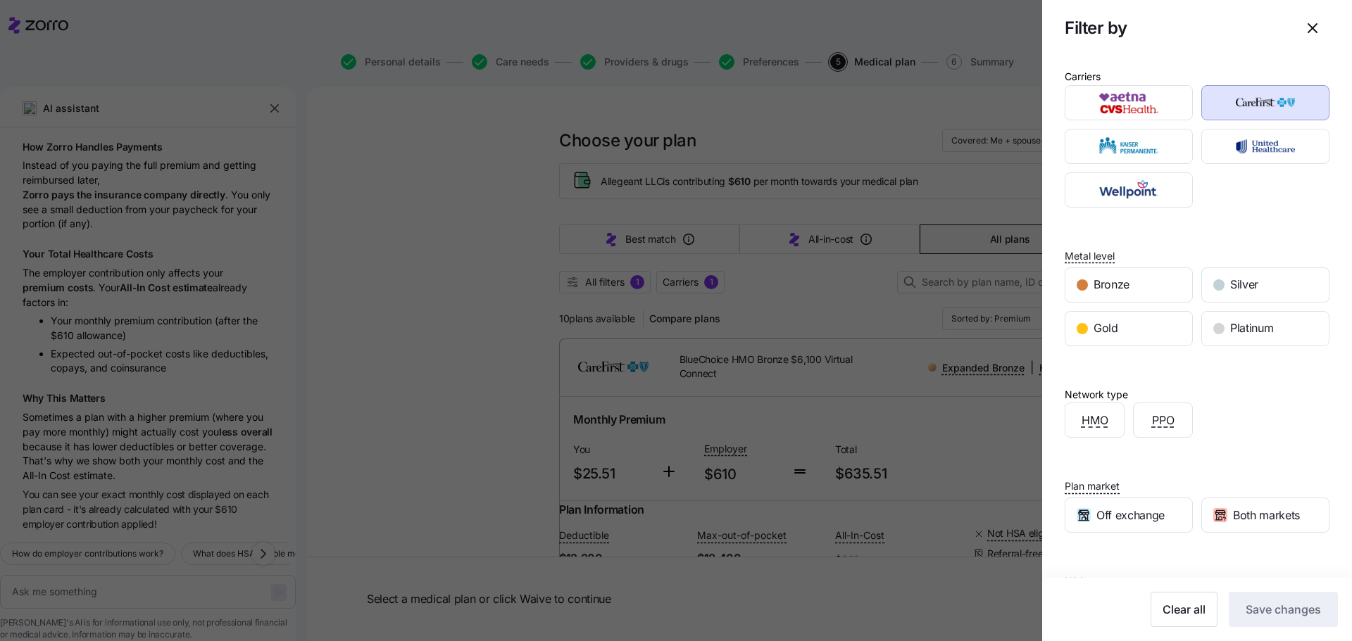
scroll to position [73, 0]
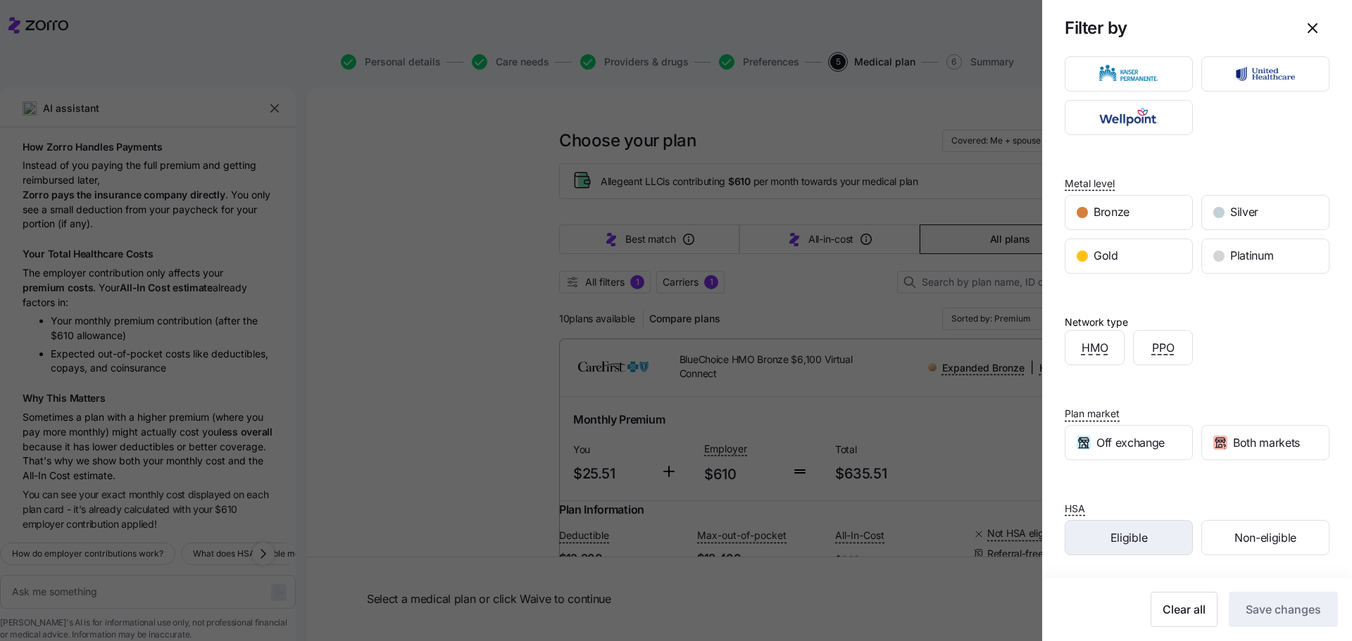
click at [1129, 536] on span "Eligible" at bounding box center [1128, 538] width 37 height 18
click at [1269, 610] on span "Save changes" at bounding box center [1283, 609] width 75 height 17
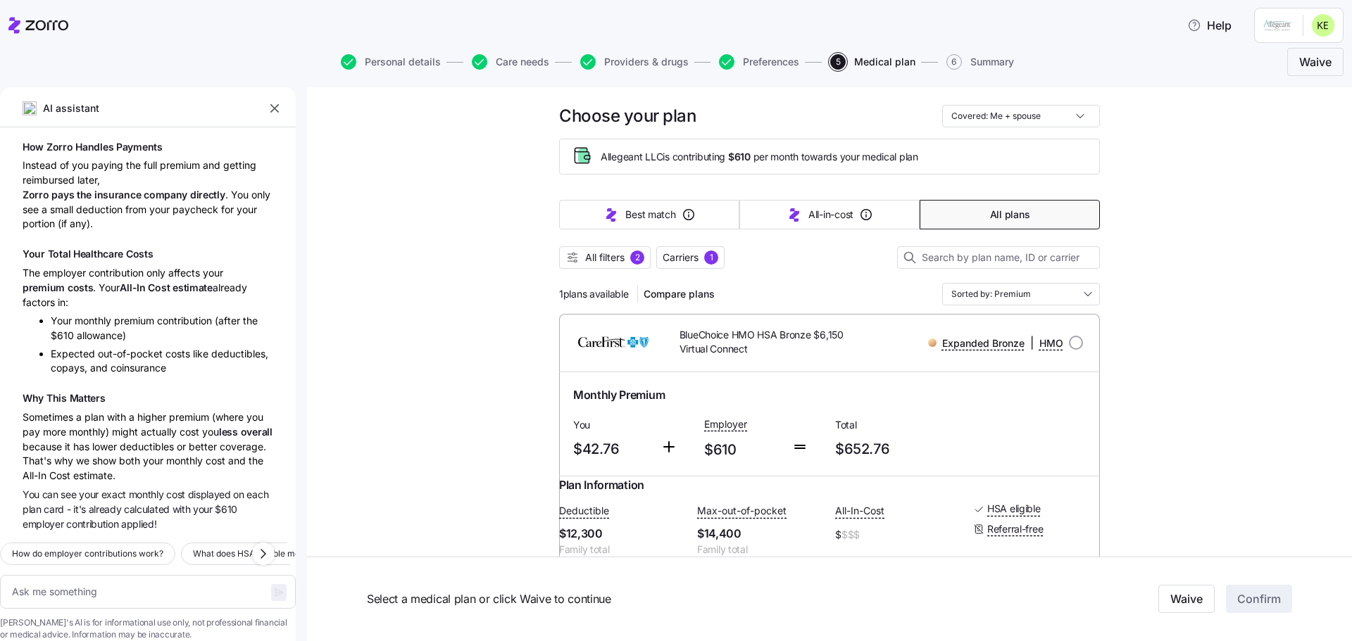
scroll to position [0, 0]
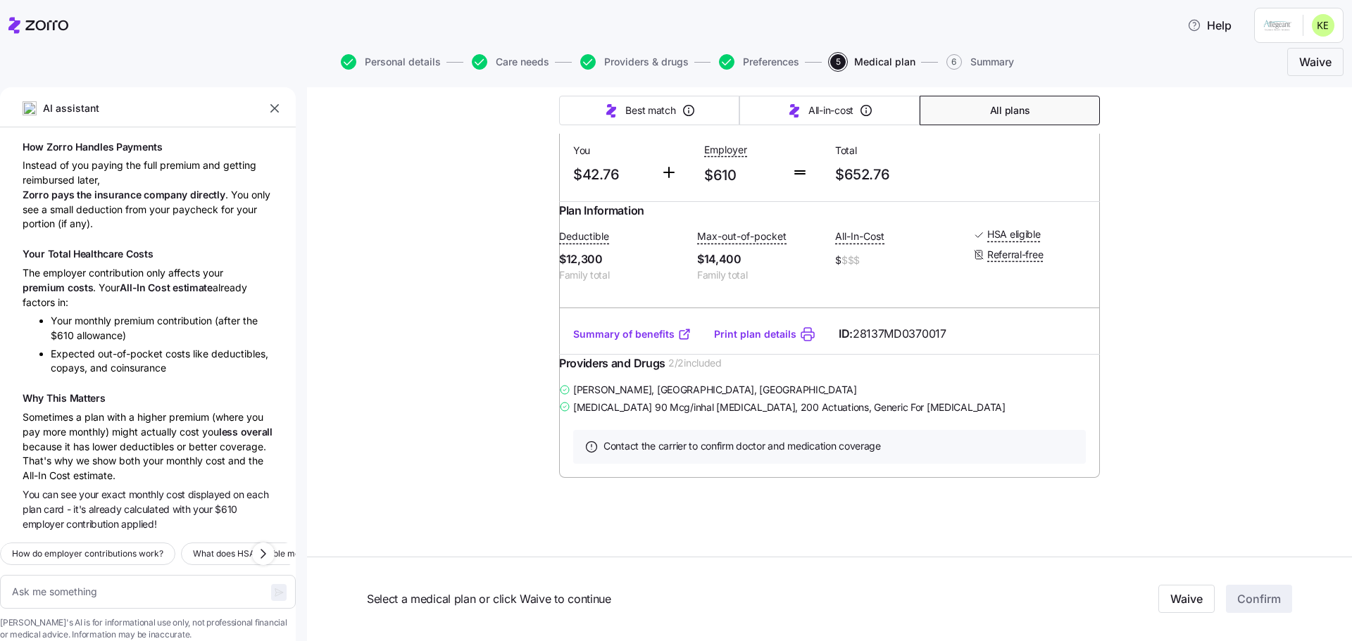
type textarea "x"
